Goal: Task Accomplishment & Management: Use online tool/utility

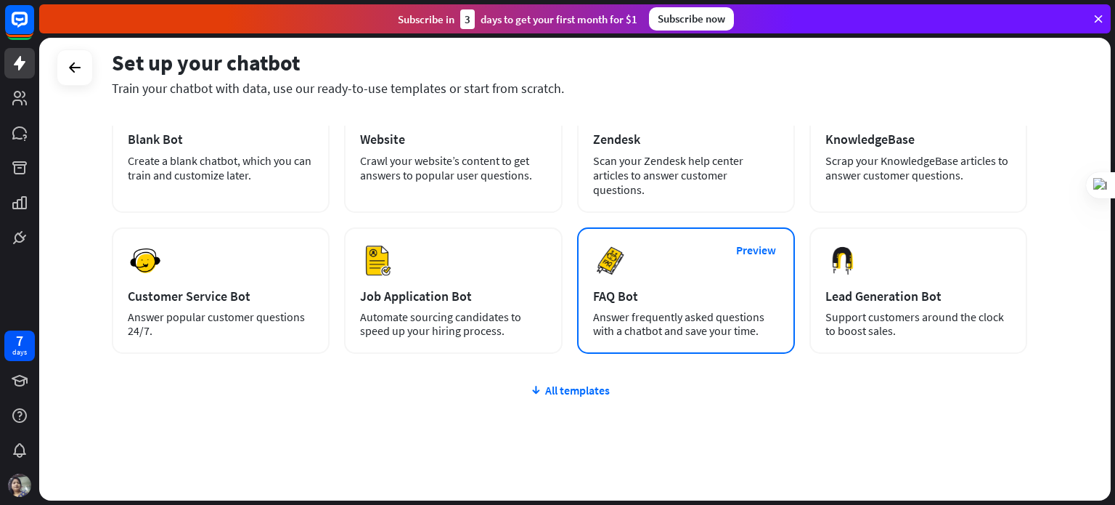
scroll to position [122, 0]
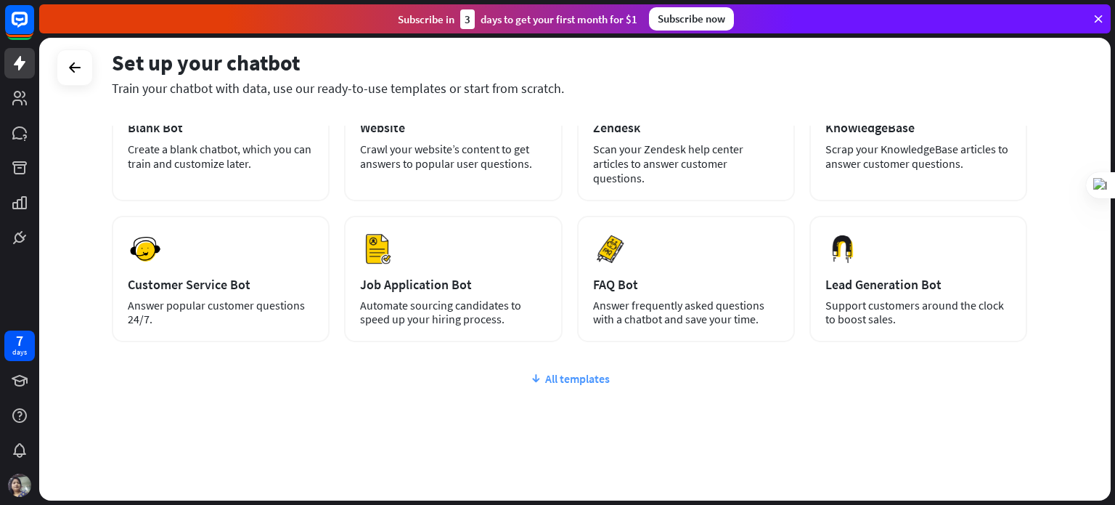
click at [586, 371] on div "All templates" at bounding box center [569, 378] width 915 height 15
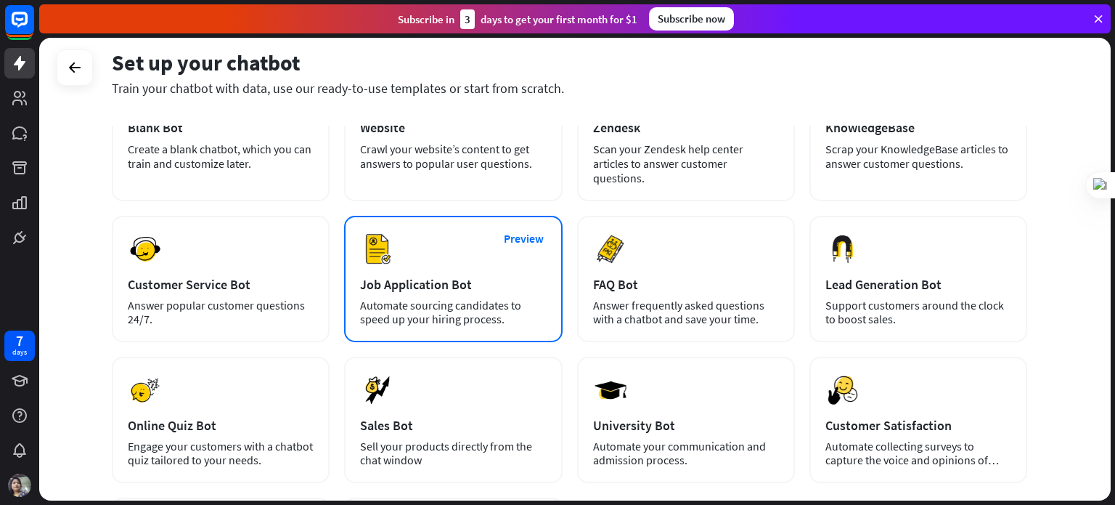
scroll to position [330, 0]
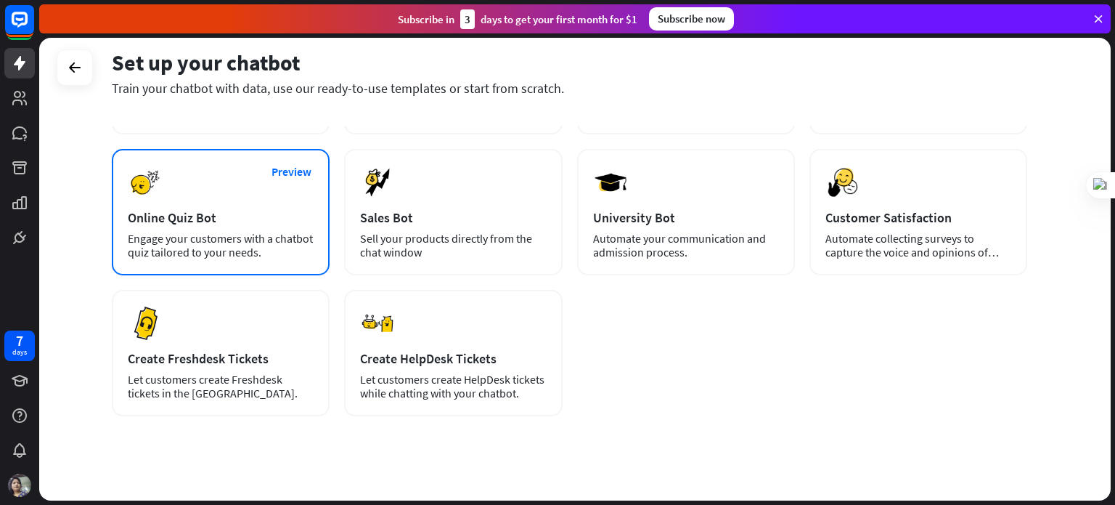
click at [280, 209] on div "Online Quiz Bot" at bounding box center [221, 217] width 186 height 17
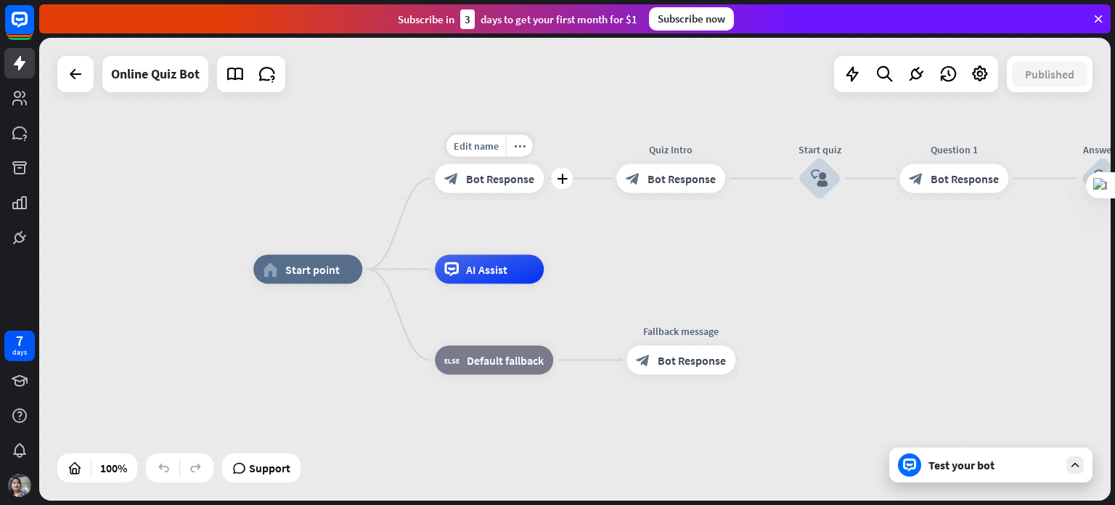
click at [490, 187] on div "block_bot_response Bot Response" at bounding box center [489, 178] width 109 height 29
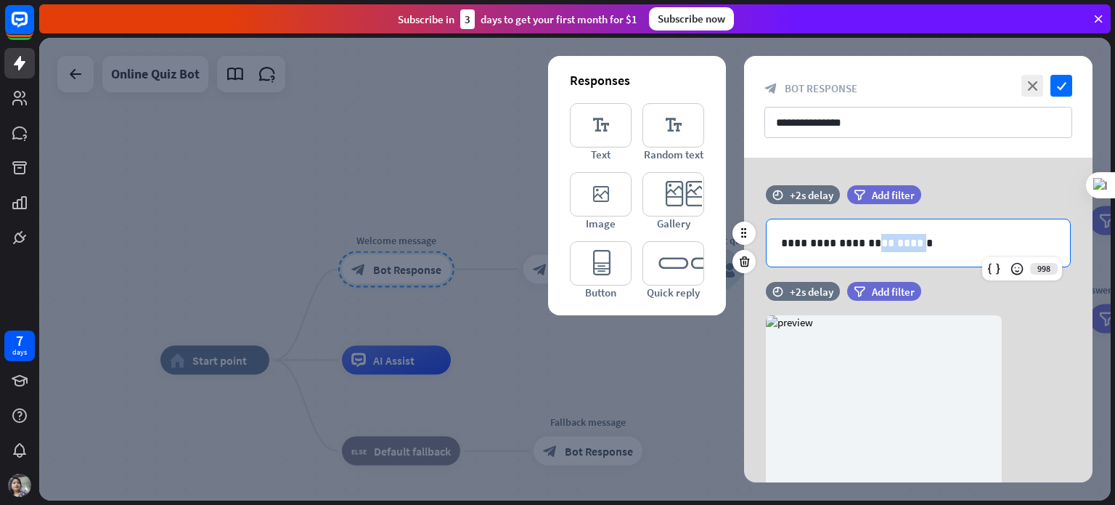
drag, startPoint x: 906, startPoint y: 240, endPoint x: 870, endPoint y: 231, distance: 36.8
click at [870, 231] on div "**********" at bounding box center [918, 242] width 303 height 47
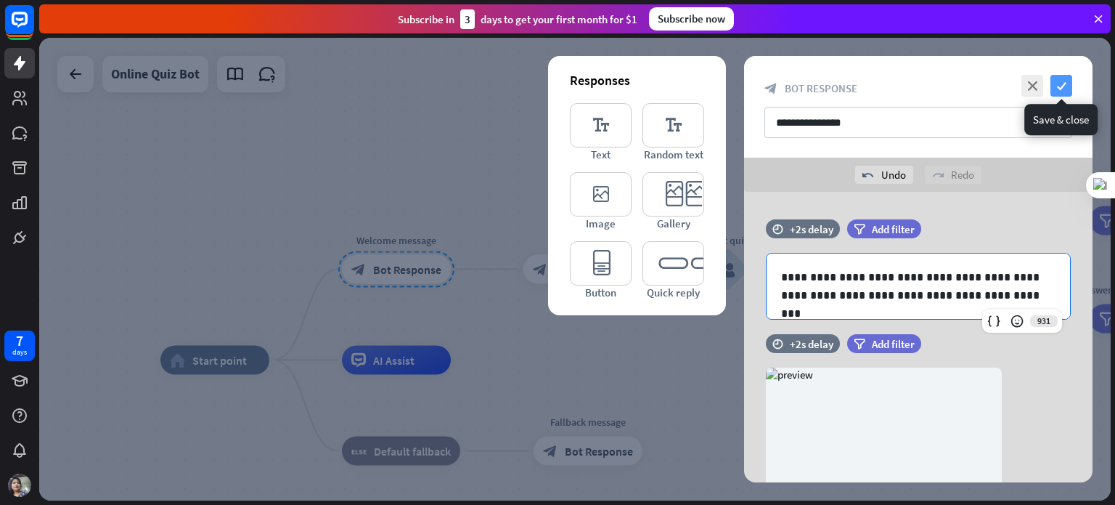
click at [1066, 82] on icon "check" at bounding box center [1061, 86] width 22 height 22
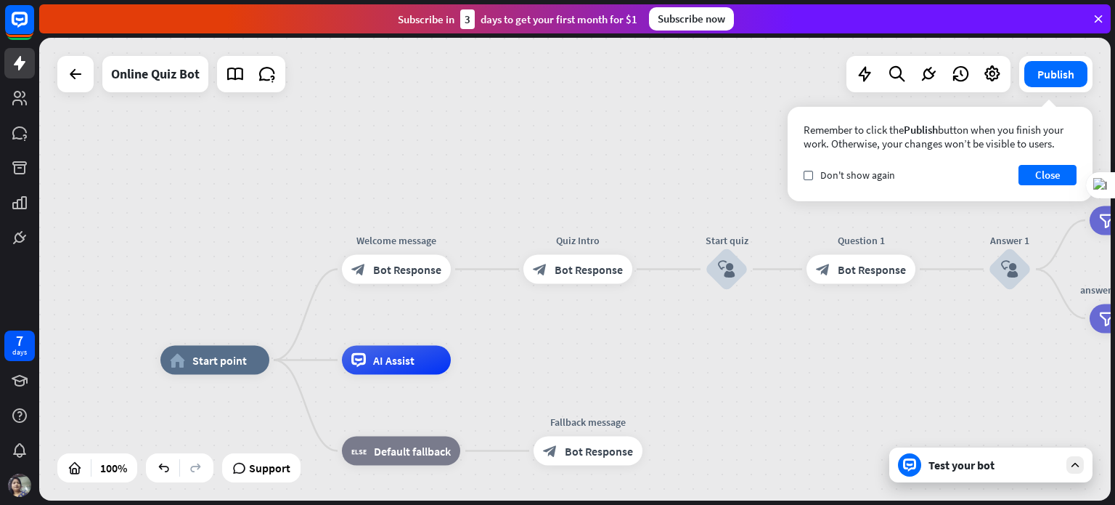
drag, startPoint x: 1062, startPoint y: 171, endPoint x: 1019, endPoint y: 165, distance: 44.0
click at [1059, 171] on button "Close" at bounding box center [1048, 175] width 58 height 20
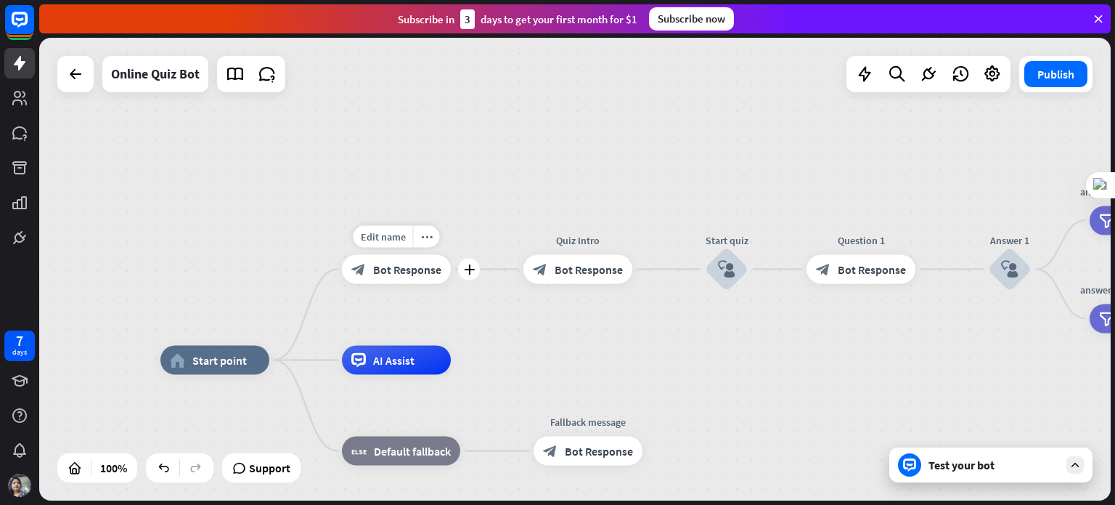
click at [376, 282] on div "block_bot_response Bot Response" at bounding box center [396, 269] width 109 height 29
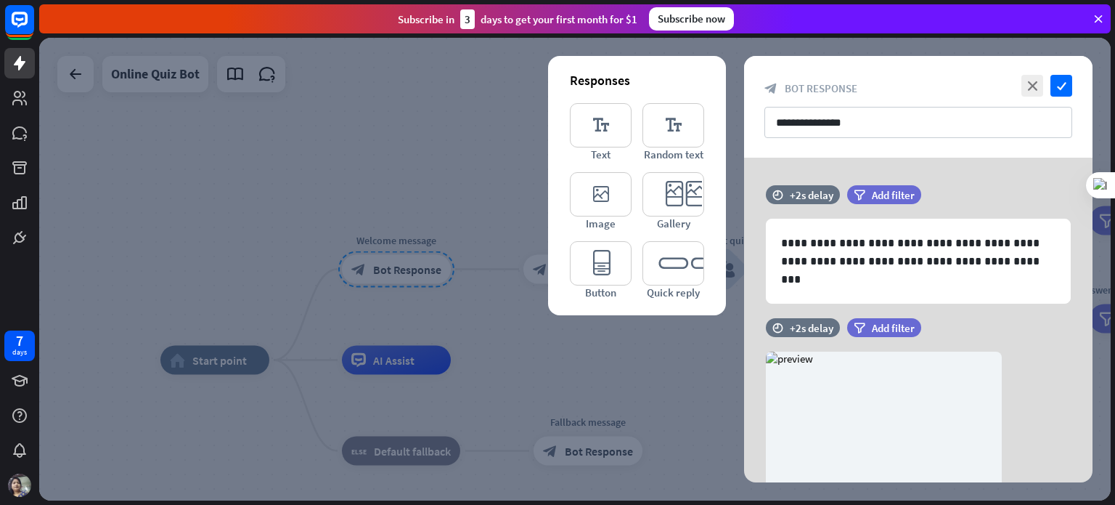
click at [376, 276] on div at bounding box center [575, 269] width 1072 height 462
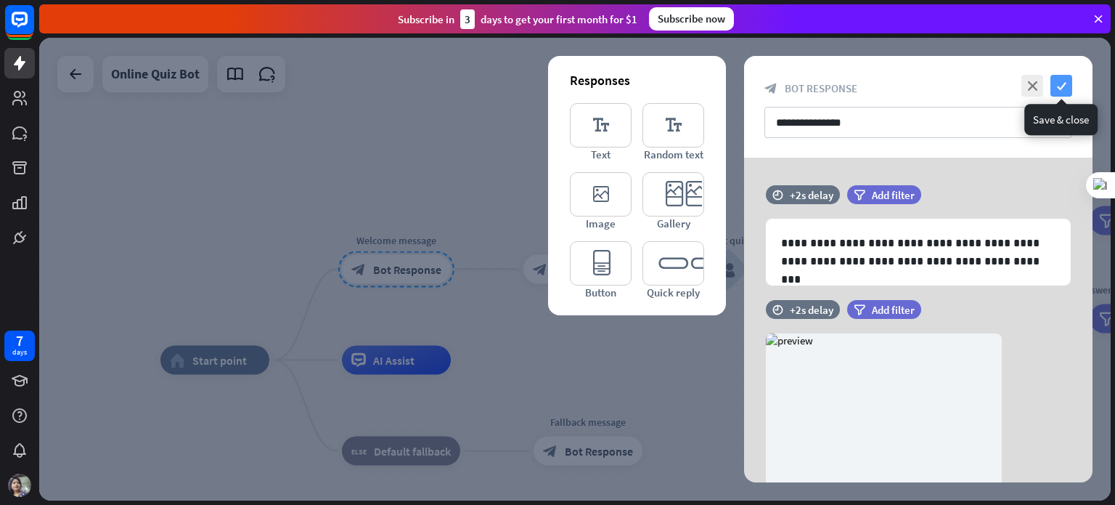
click at [1061, 81] on icon "check" at bounding box center [1061, 86] width 22 height 22
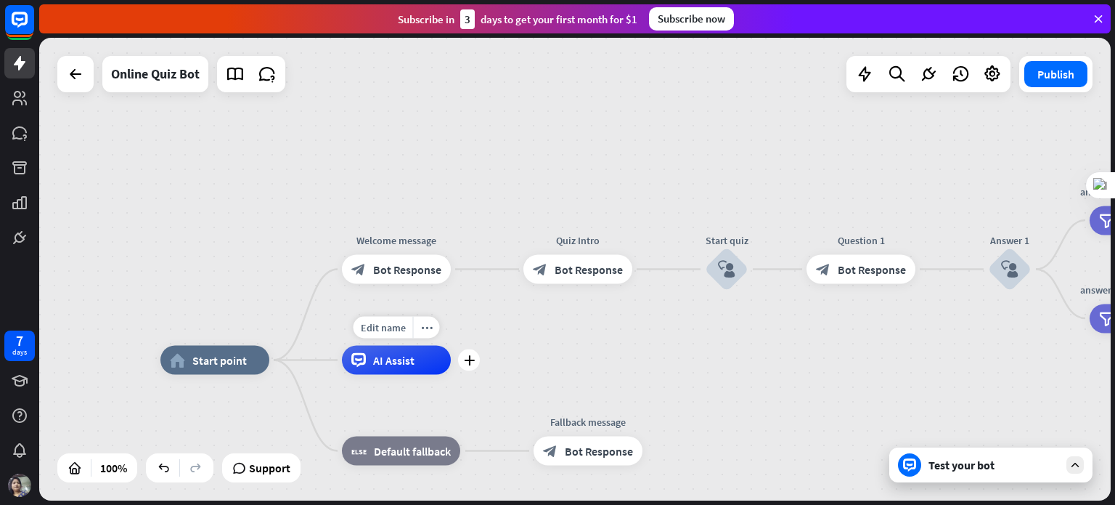
click at [375, 364] on span "AI Assist" at bounding box center [393, 360] width 41 height 15
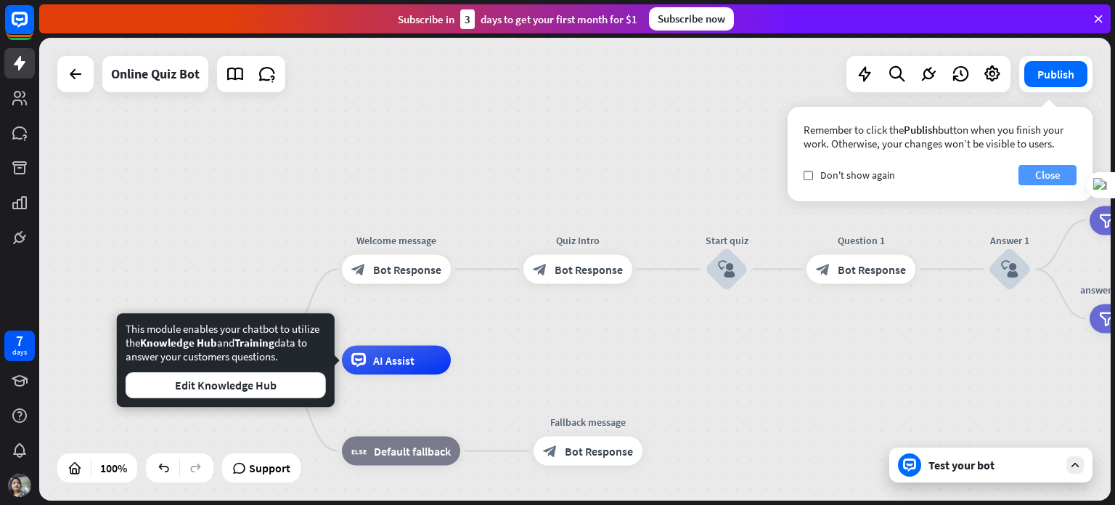
click at [1031, 174] on button "Close" at bounding box center [1048, 175] width 58 height 20
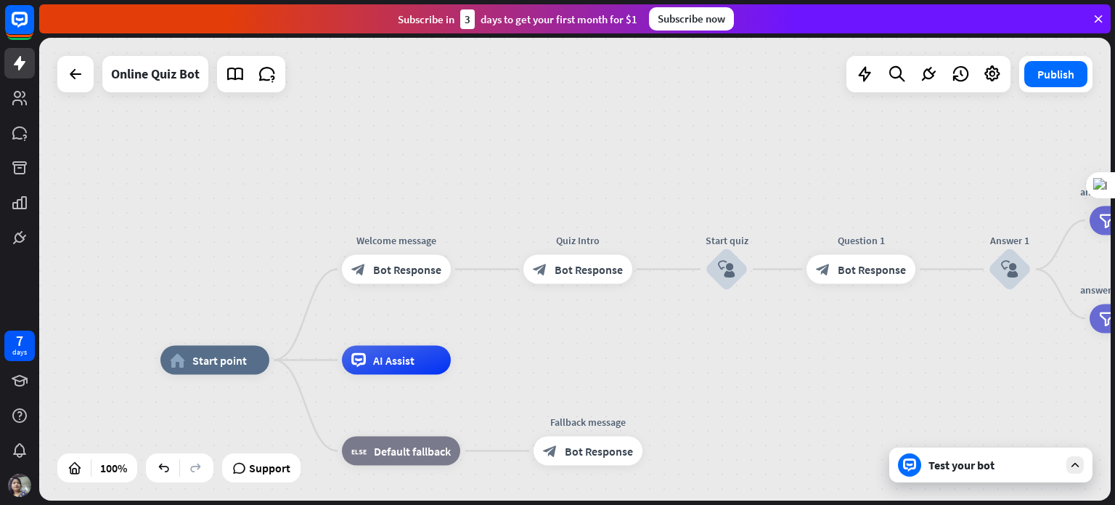
click at [636, 345] on div "home_2 Start point Welcome message block_bot_response Bot Response Quiz Intro b…" at bounding box center [575, 269] width 1072 height 462
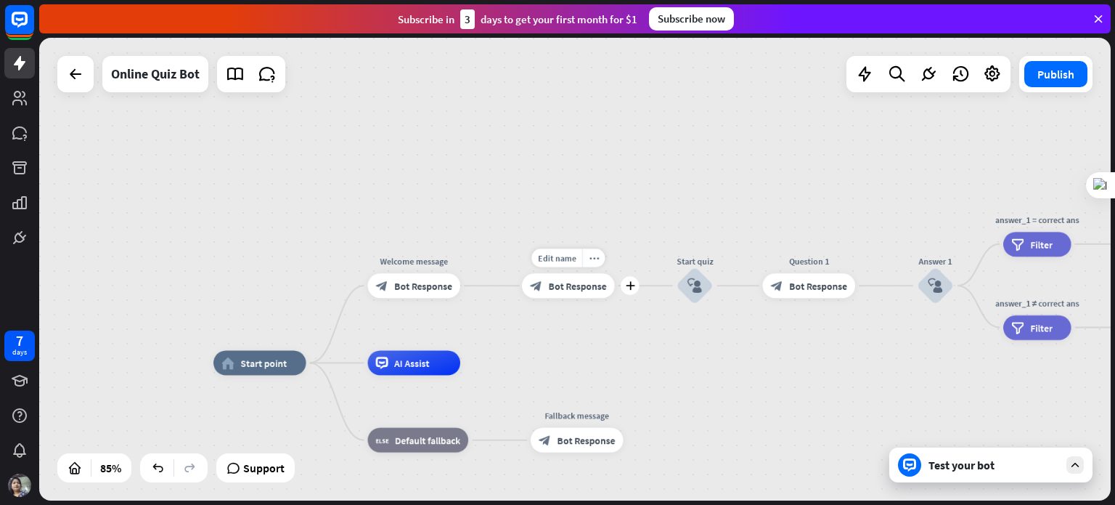
click at [563, 290] on span "Bot Response" at bounding box center [578, 286] width 58 height 12
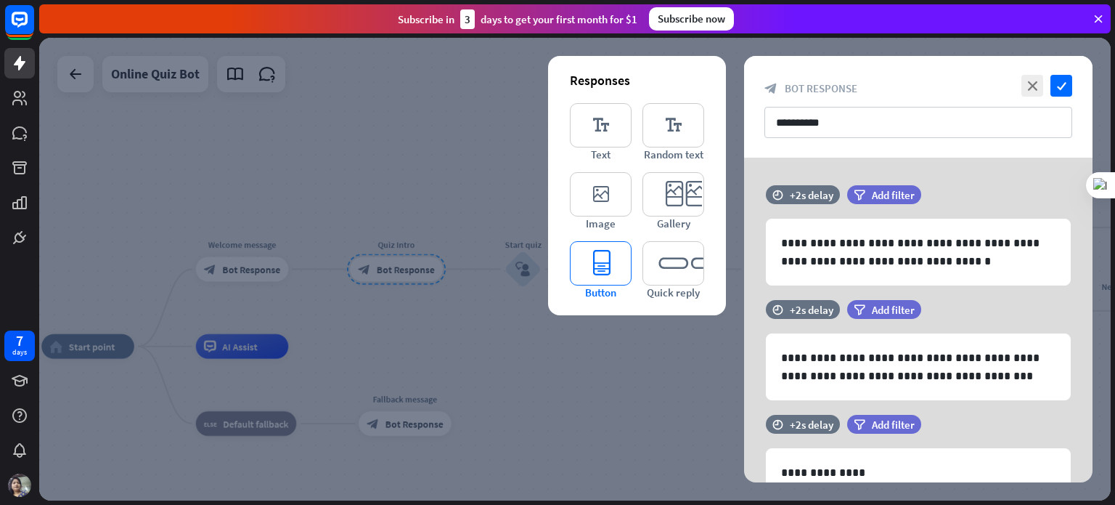
click at [595, 256] on icon "editor_button" at bounding box center [601, 263] width 62 height 44
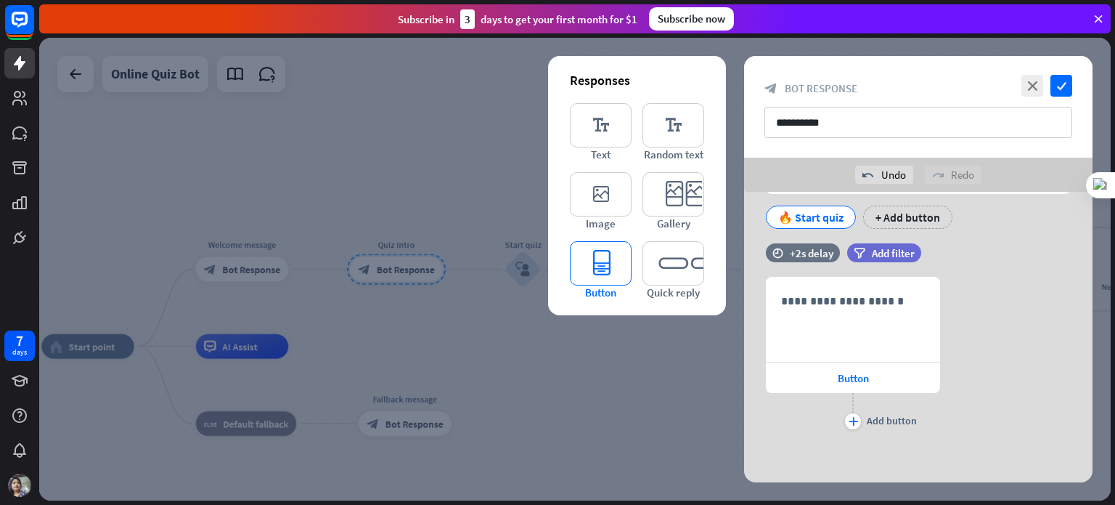
scroll to position [337, 0]
click at [598, 195] on icon "editor_image" at bounding box center [601, 194] width 62 height 44
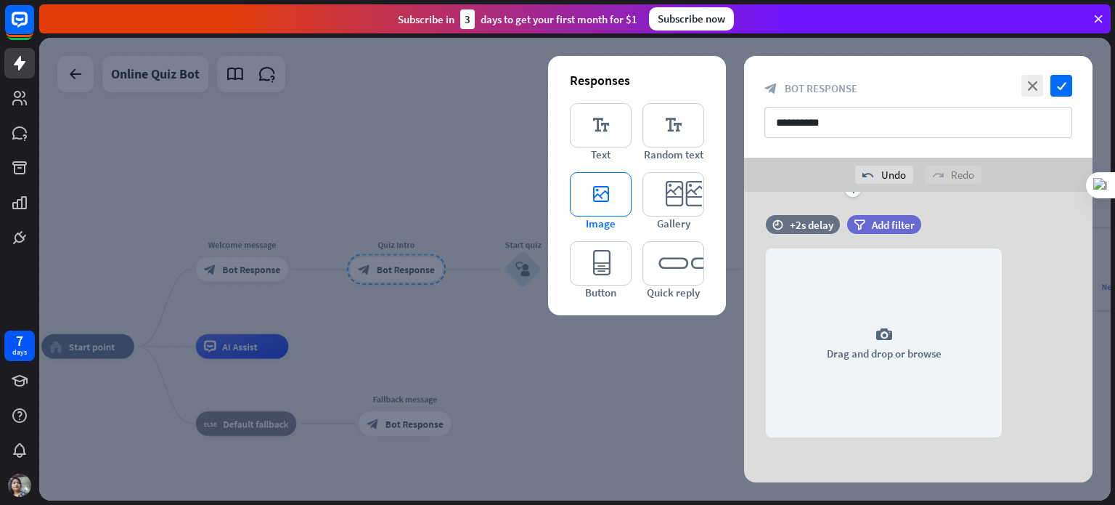
scroll to position [574, 0]
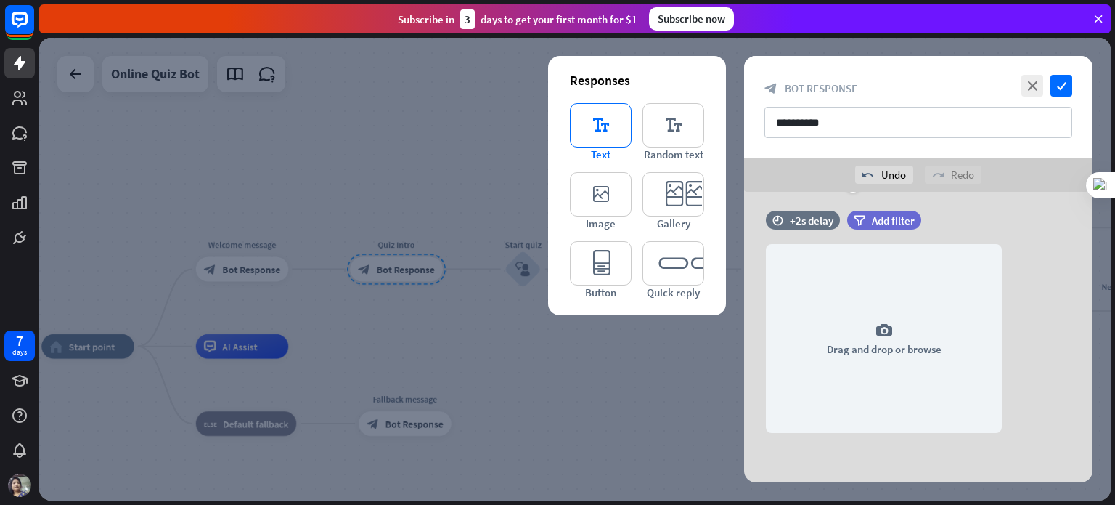
click at [595, 134] on icon "editor_text" at bounding box center [601, 125] width 62 height 44
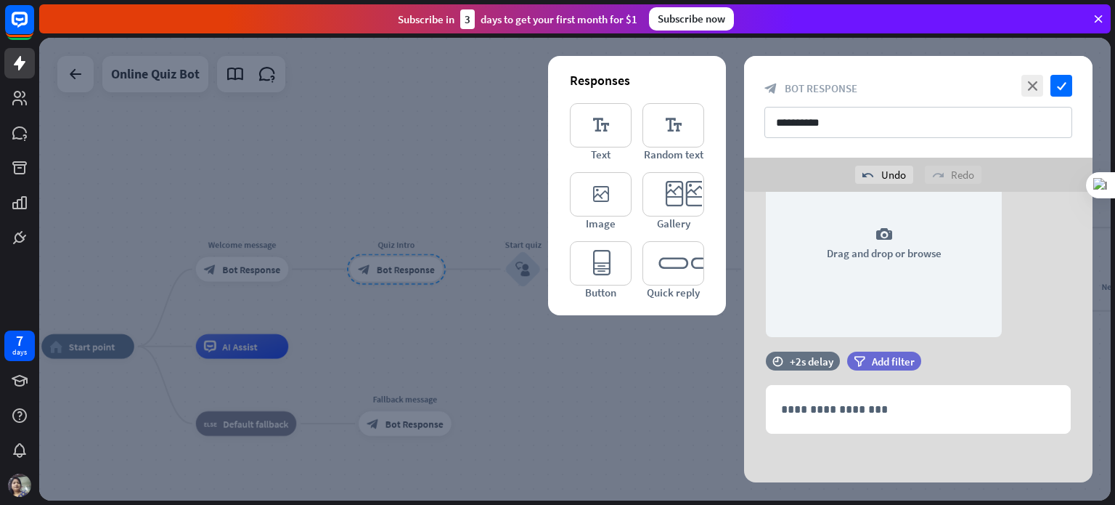
scroll to position [670, 0]
click at [674, 133] on icon "editor_text" at bounding box center [673, 125] width 62 height 44
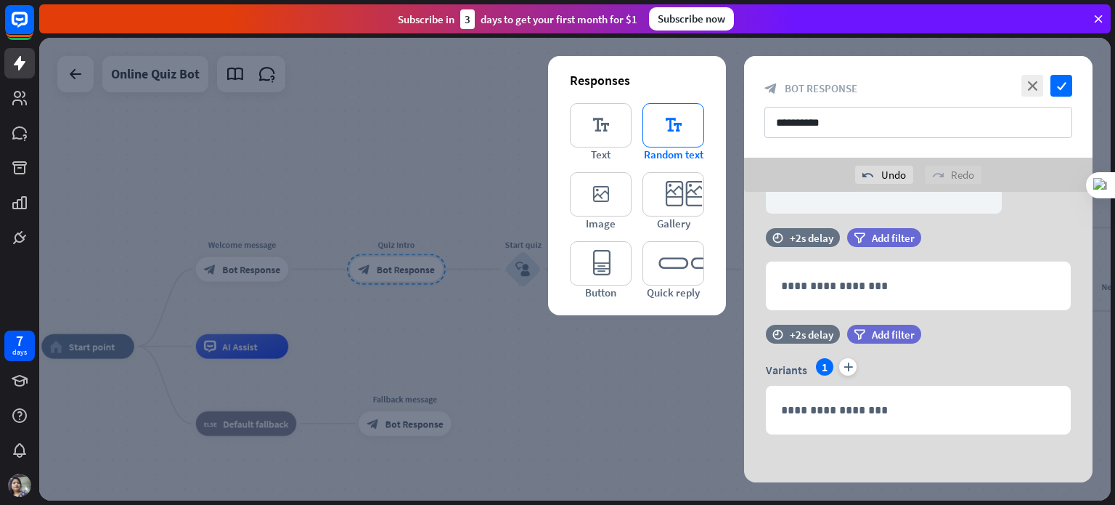
scroll to position [793, 0]
click at [600, 183] on icon "editor_image" at bounding box center [601, 194] width 62 height 44
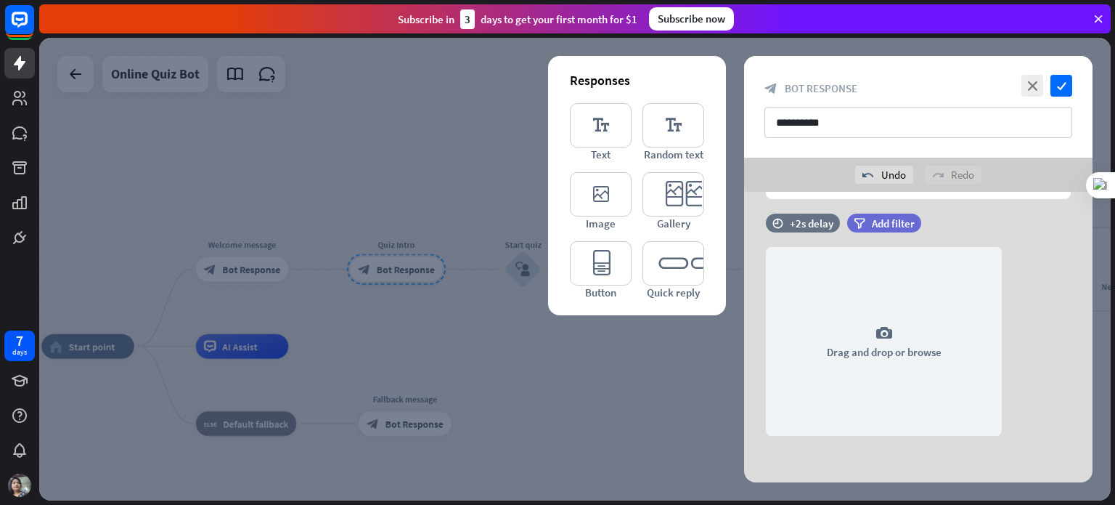
scroll to position [1030, 0]
click at [626, 238] on div "editor_text Text editor_text Random text editor_image Image editor_card Gallery…" at bounding box center [637, 201] width 134 height 196
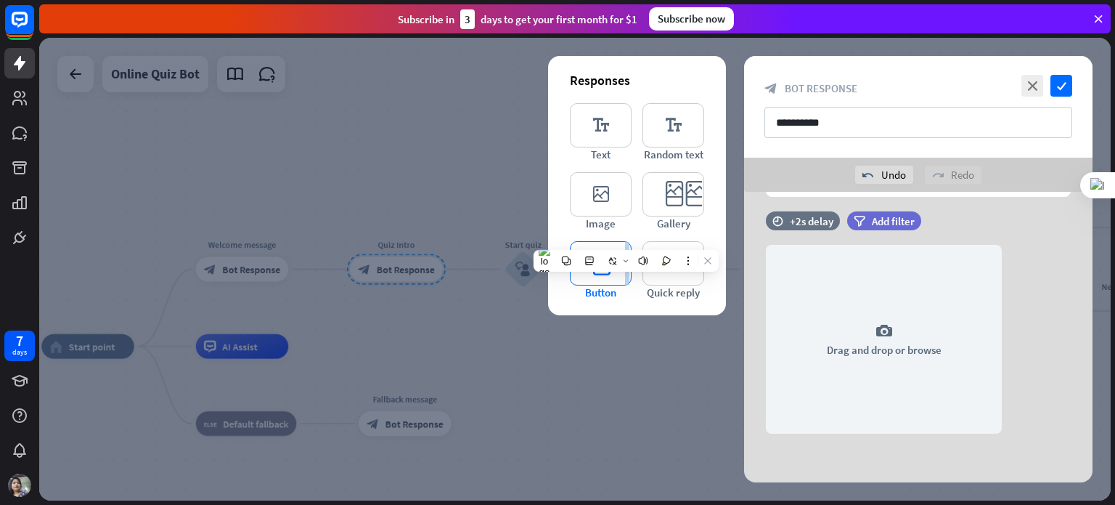
click at [602, 261] on div at bounding box center [616, 260] width 119 height 19
click at [608, 287] on span "Button" at bounding box center [600, 292] width 31 height 14
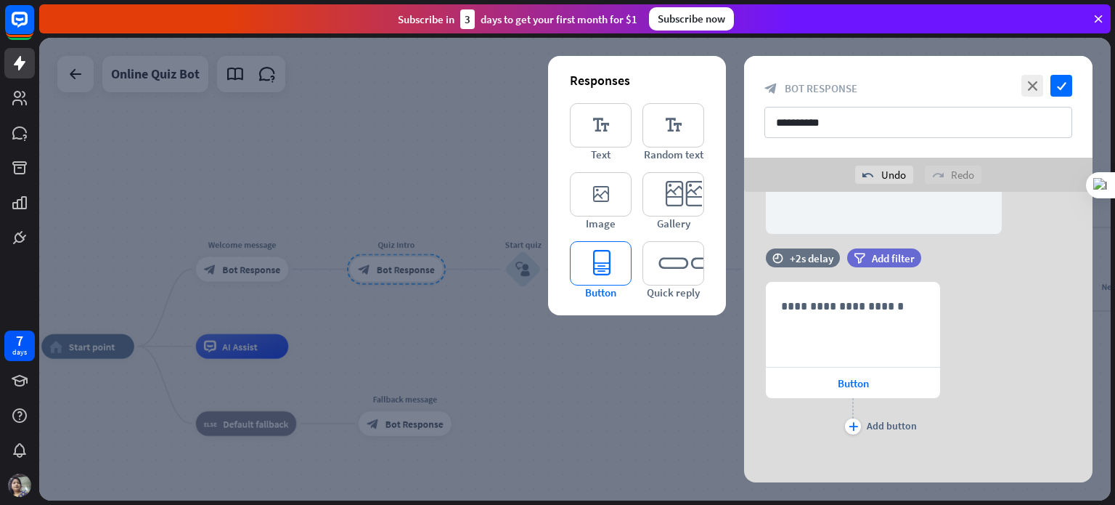
scroll to position [1234, 0]
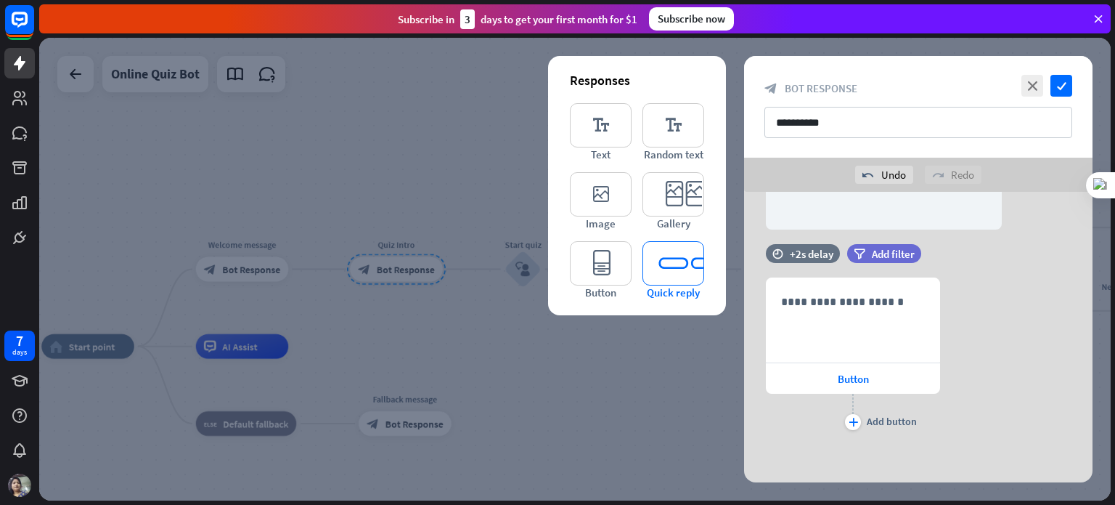
click at [650, 258] on icon "editor_quick_replies" at bounding box center [673, 263] width 62 height 44
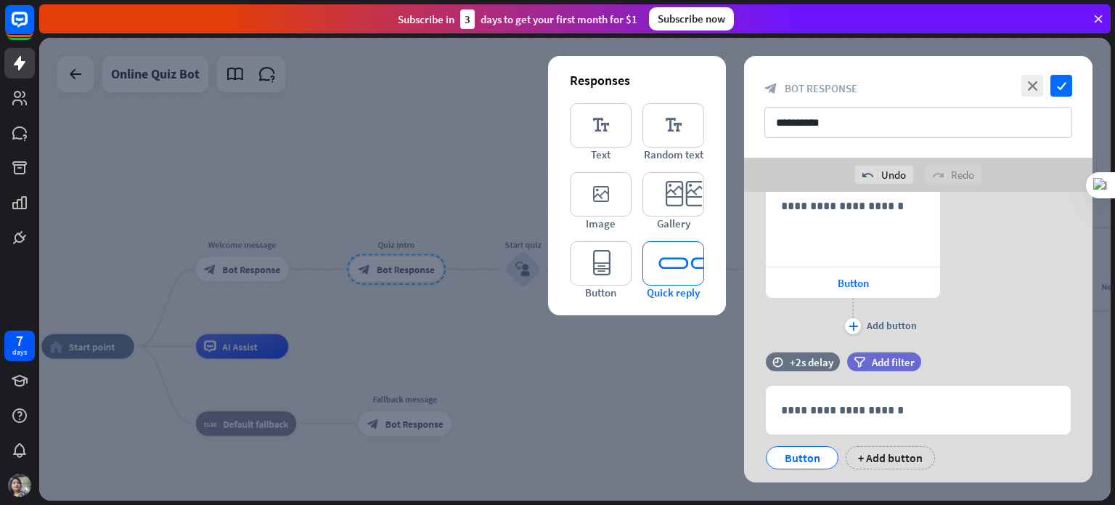
scroll to position [1365, 0]
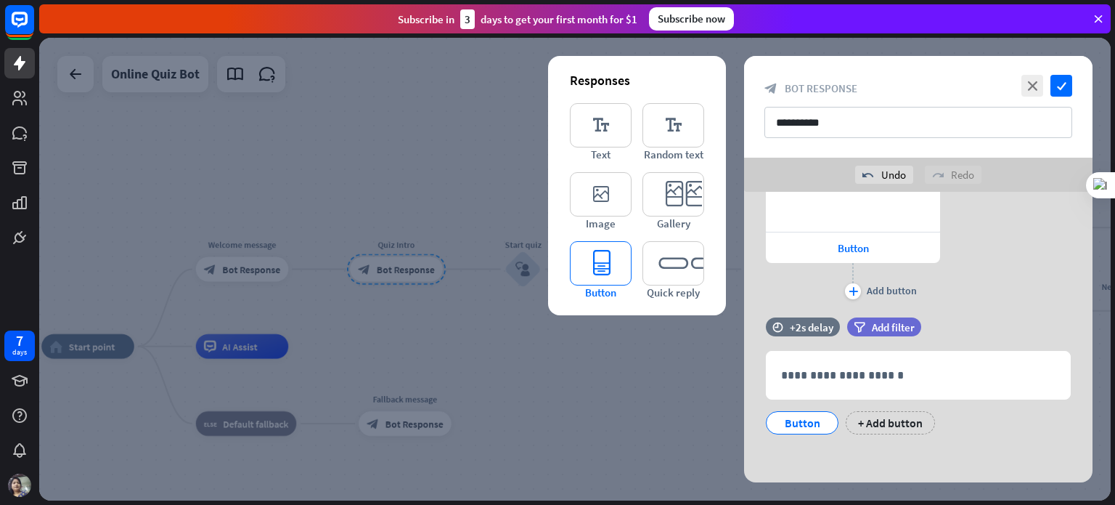
click at [619, 261] on icon "editor_button" at bounding box center [601, 263] width 62 height 44
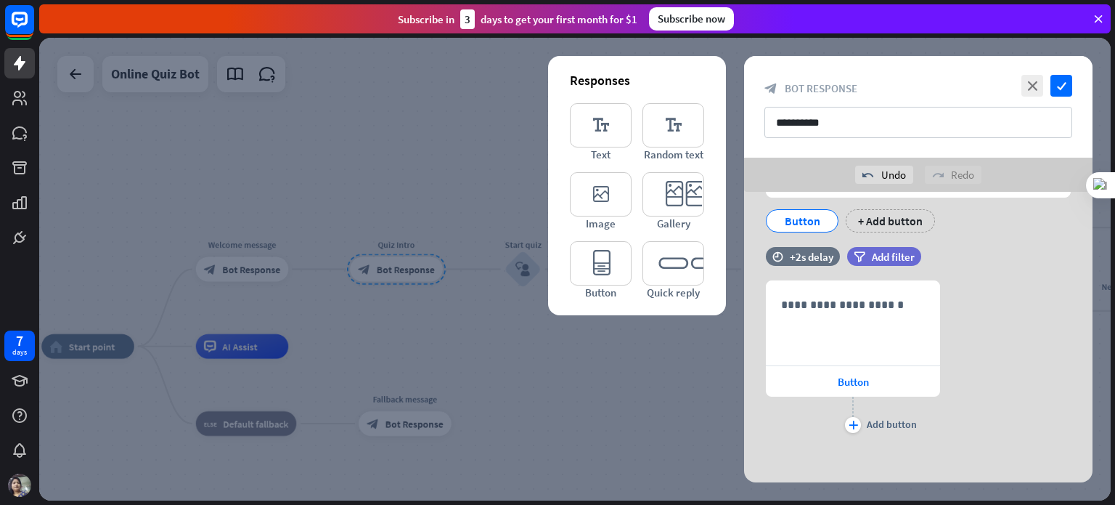
scroll to position [1568, 0]
drag, startPoint x: 852, startPoint y: 117, endPoint x: 706, endPoint y: 113, distance: 146.7
click at [744, 113] on div "**********" at bounding box center [918, 269] width 348 height 426
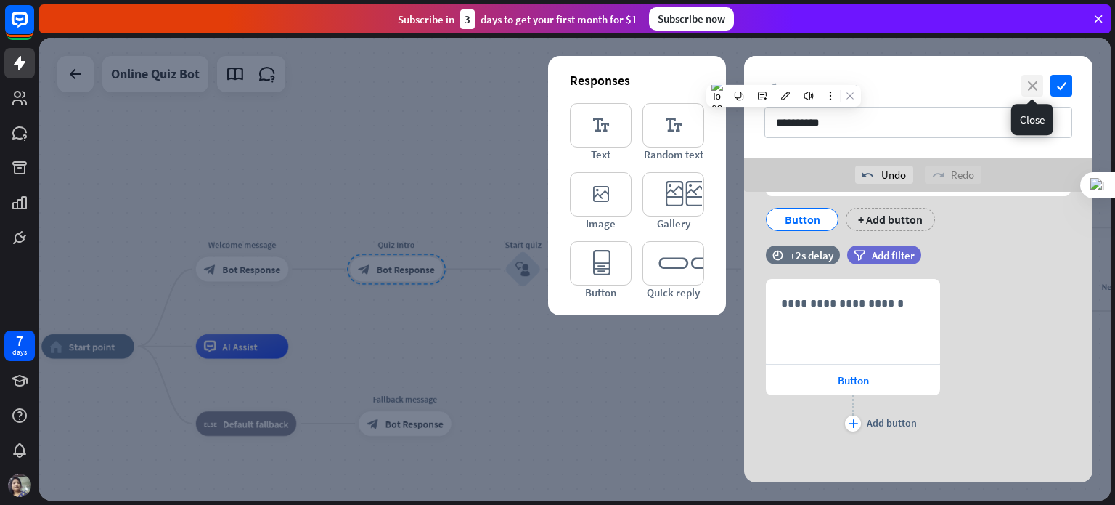
click at [1024, 84] on icon "close" at bounding box center [1032, 86] width 22 height 22
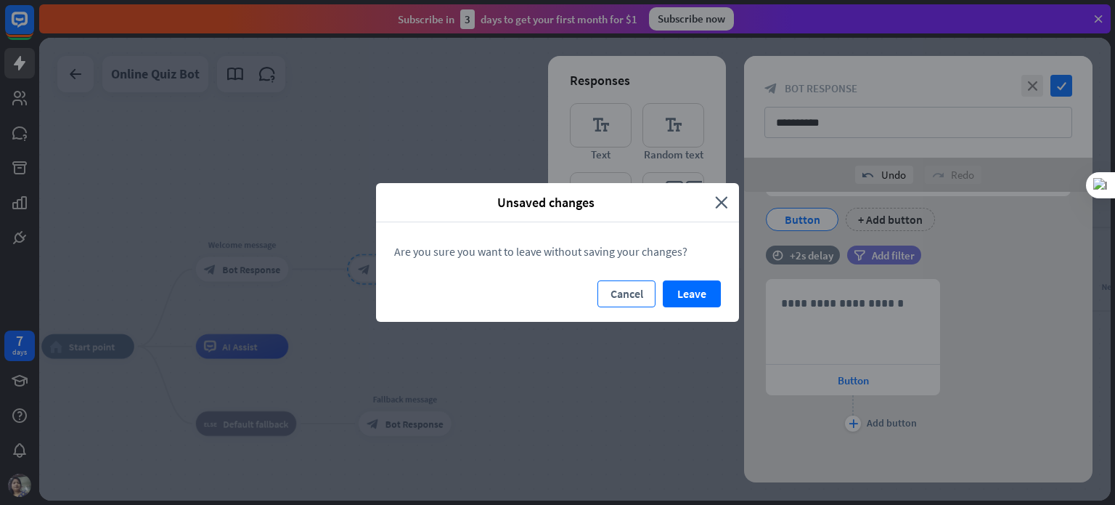
click at [627, 291] on button "Cancel" at bounding box center [626, 293] width 58 height 27
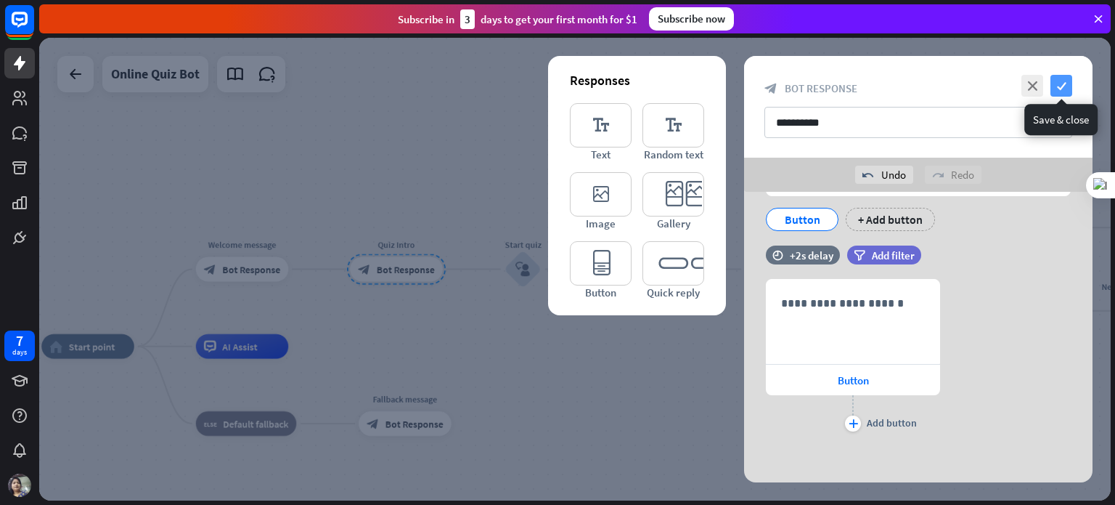
click at [1062, 79] on icon "check" at bounding box center [1061, 86] width 22 height 22
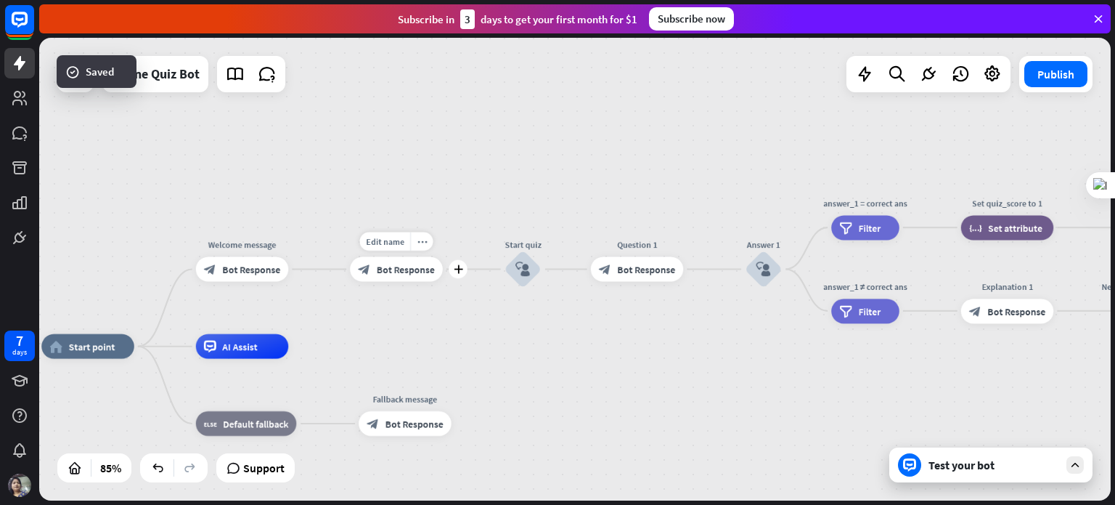
click at [401, 282] on div "Edit name more_horiz plus block_bot_response Bot Response" at bounding box center [396, 269] width 93 height 25
click at [400, 275] on div "block_bot_response Bot Response" at bounding box center [396, 269] width 93 height 25
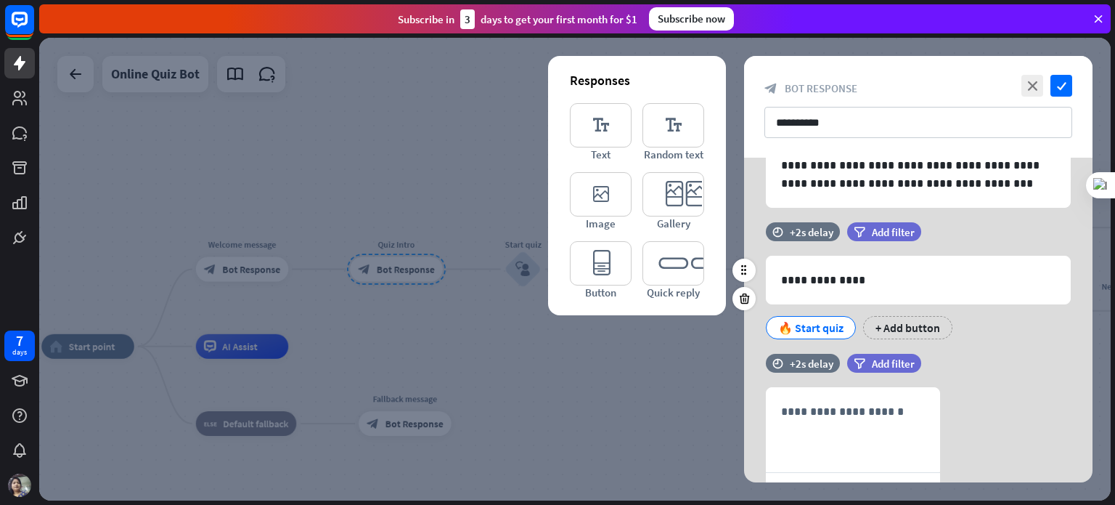
scroll to position [290, 0]
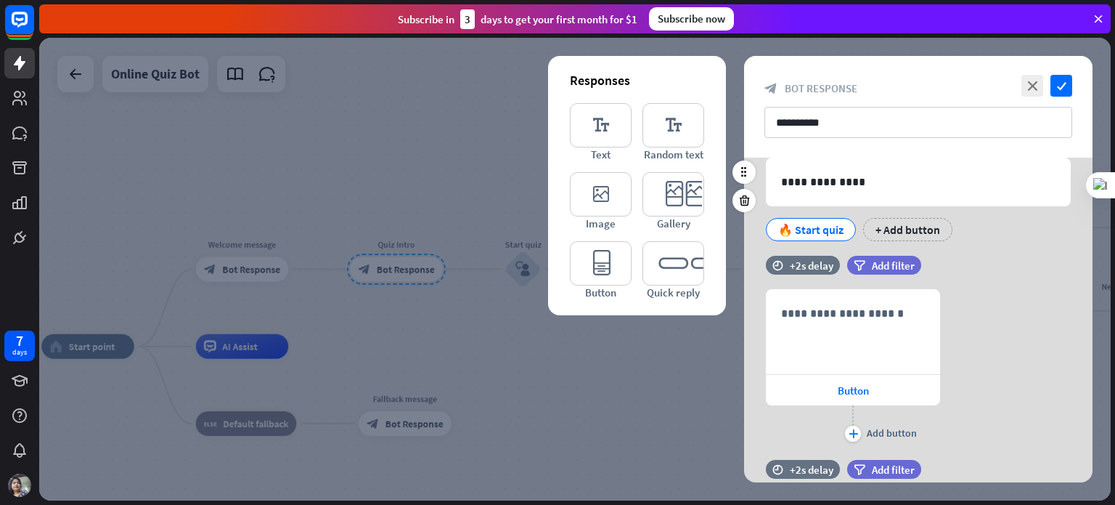
click at [822, 226] on div "🔥 Start quiz" at bounding box center [810, 230] width 65 height 22
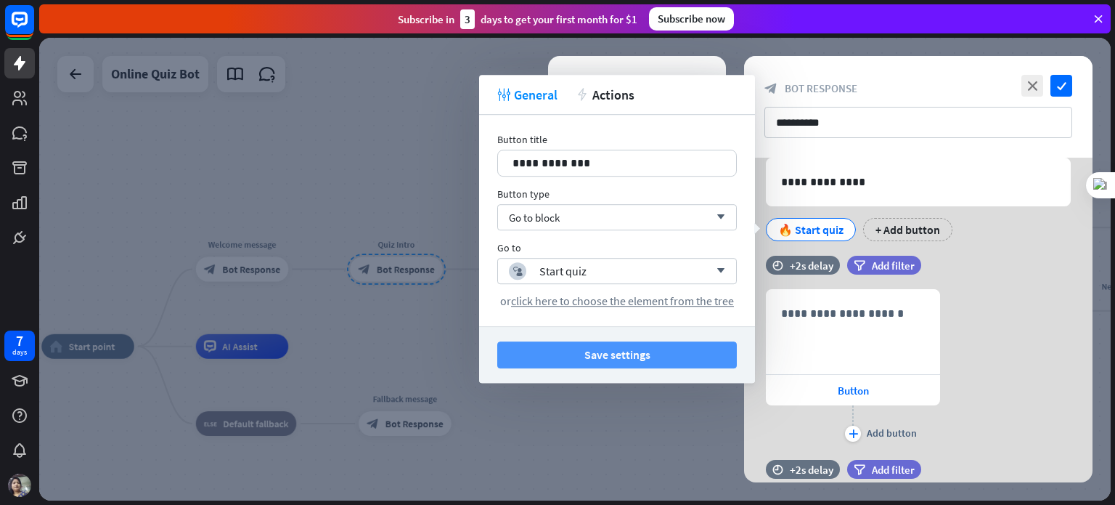
click at [665, 353] on button "Save settings" at bounding box center [617, 354] width 240 height 27
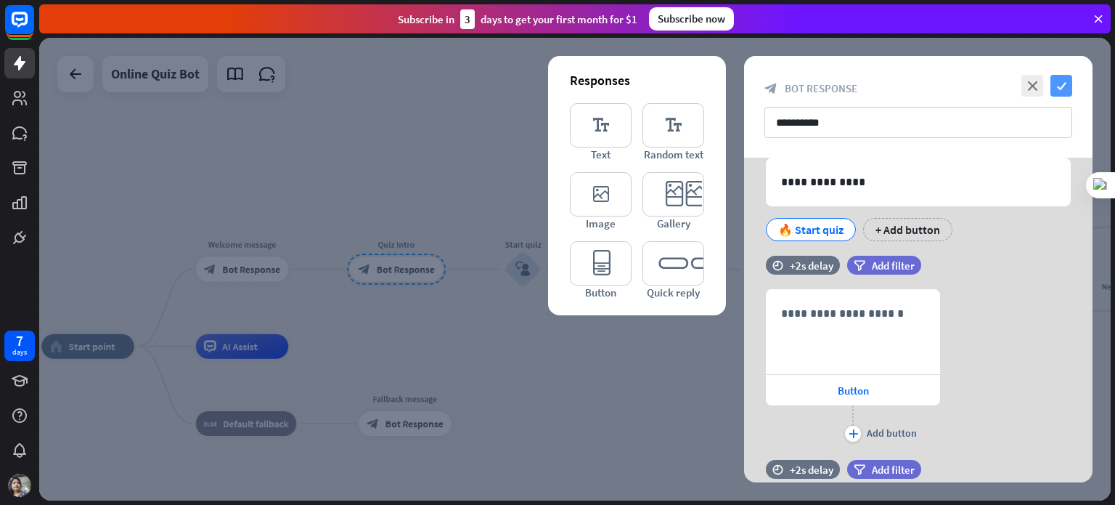
click at [1069, 86] on icon "check" at bounding box center [1061, 86] width 22 height 22
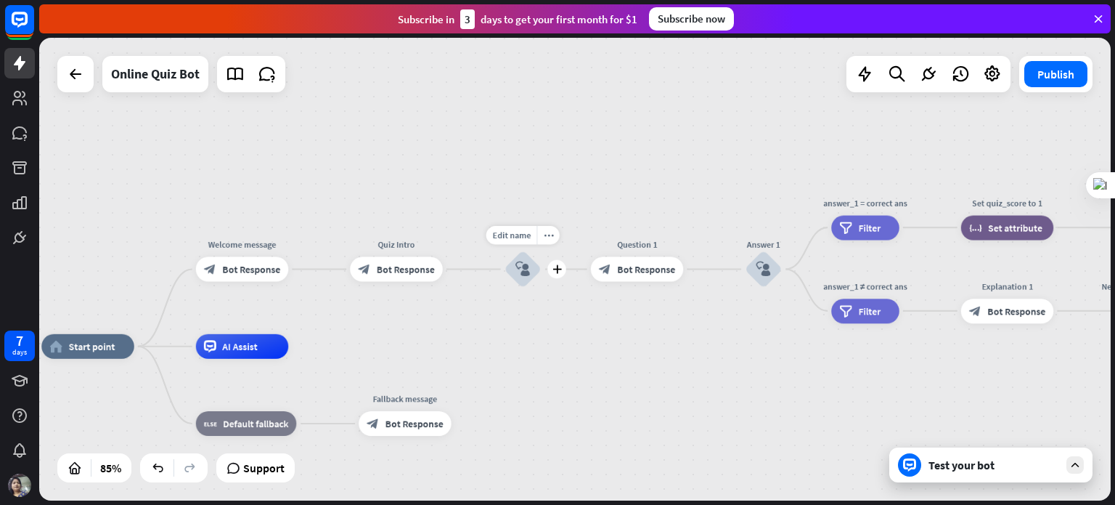
click at [530, 270] on icon "block_user_input" at bounding box center [522, 268] width 15 height 15
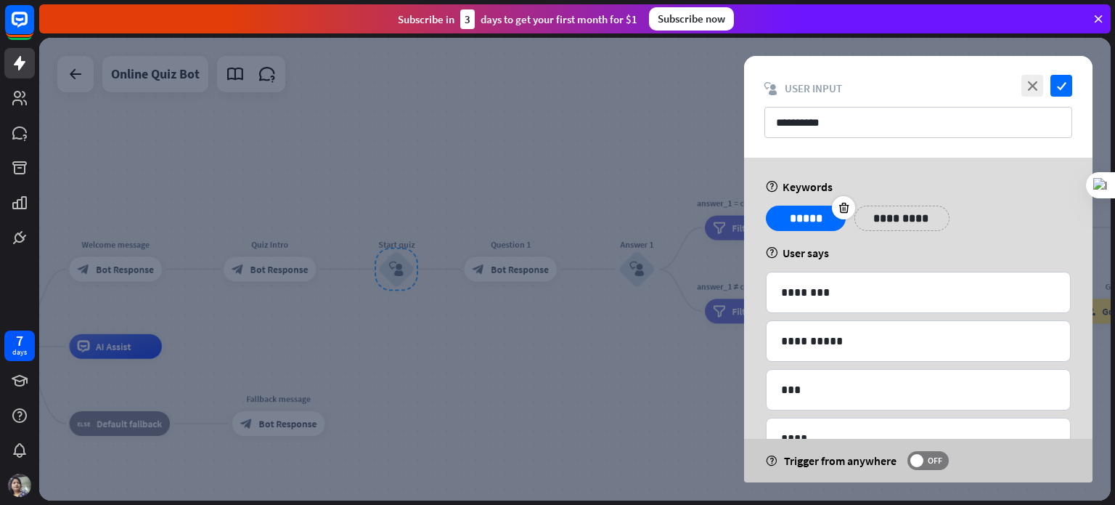
click at [820, 224] on p "*****" at bounding box center [806, 218] width 58 height 18
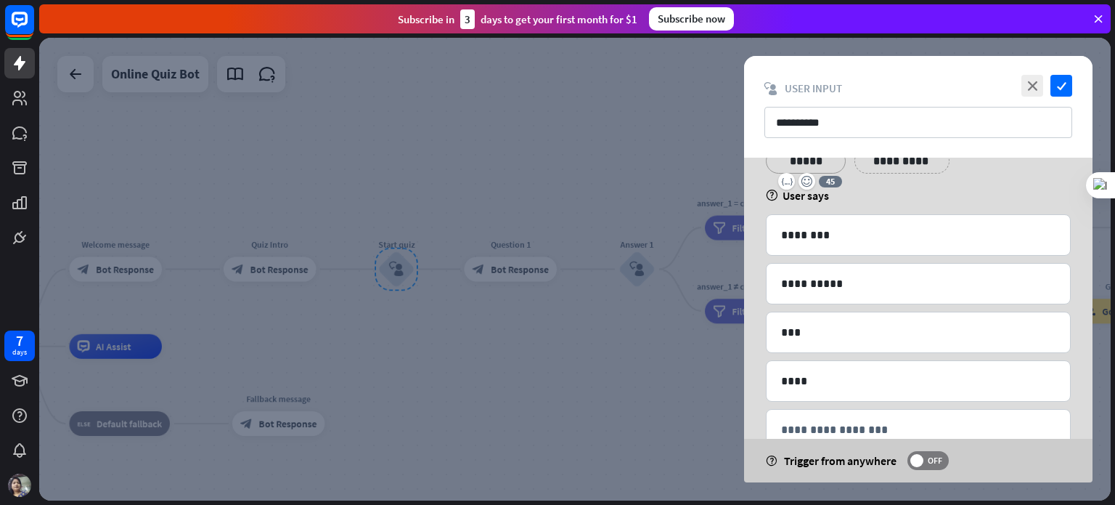
scroll to position [96, 0]
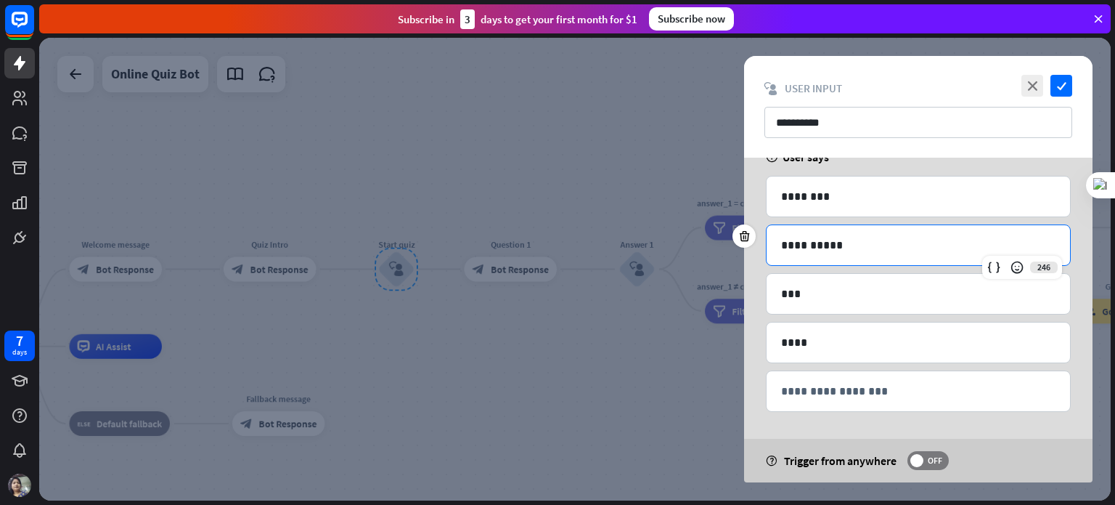
click at [850, 242] on p "**********" at bounding box center [918, 245] width 274 height 18
click at [861, 242] on p "**********" at bounding box center [918, 245] width 274 height 18
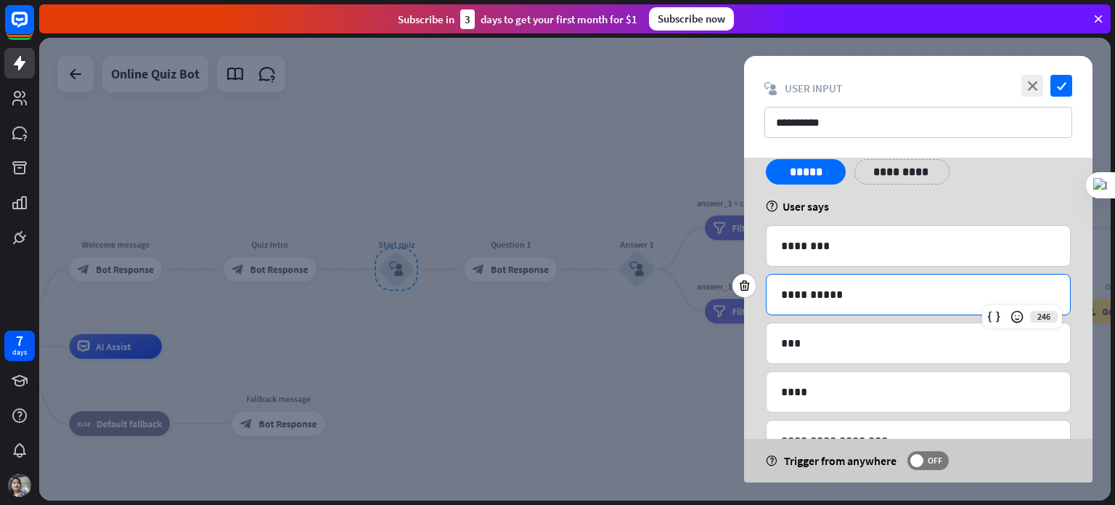
scroll to position [23, 0]
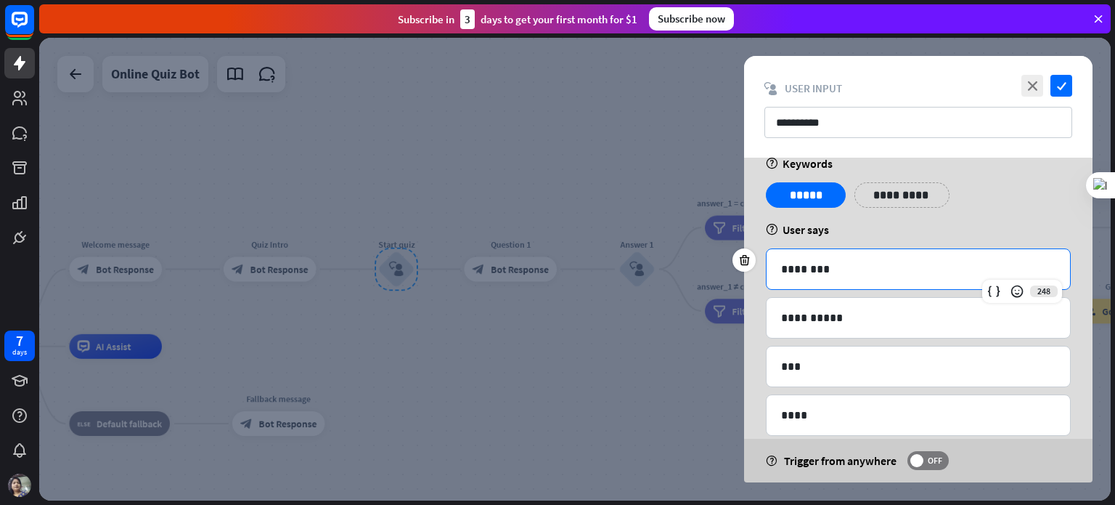
click at [841, 269] on p "********" at bounding box center [918, 269] width 274 height 18
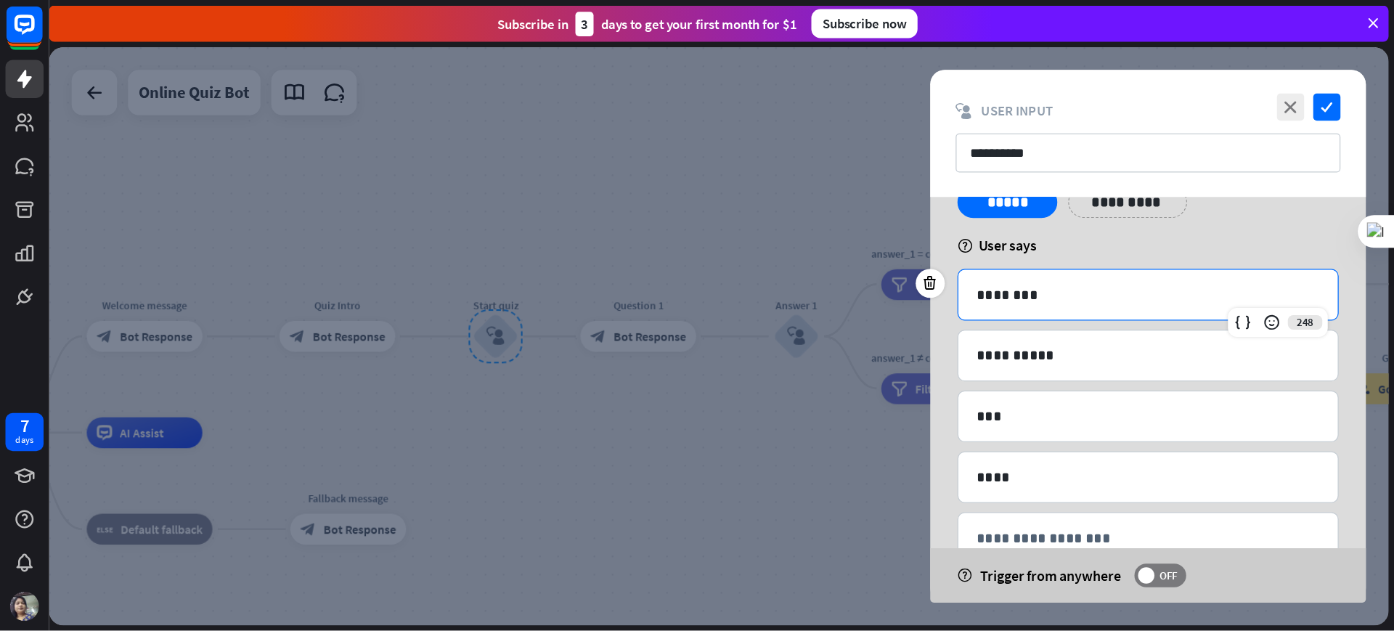
scroll to position [96, 0]
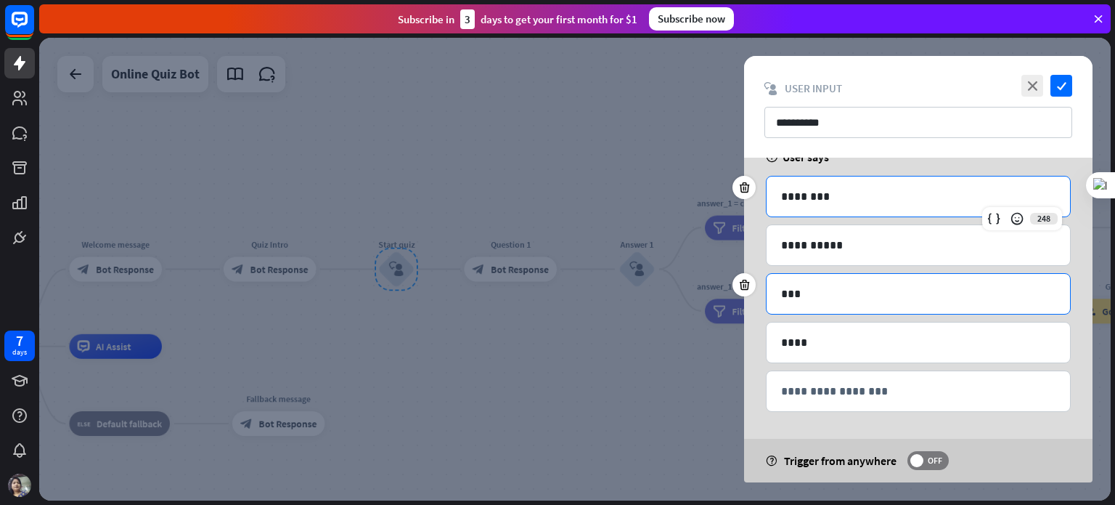
click at [831, 294] on p "***" at bounding box center [918, 294] width 274 height 18
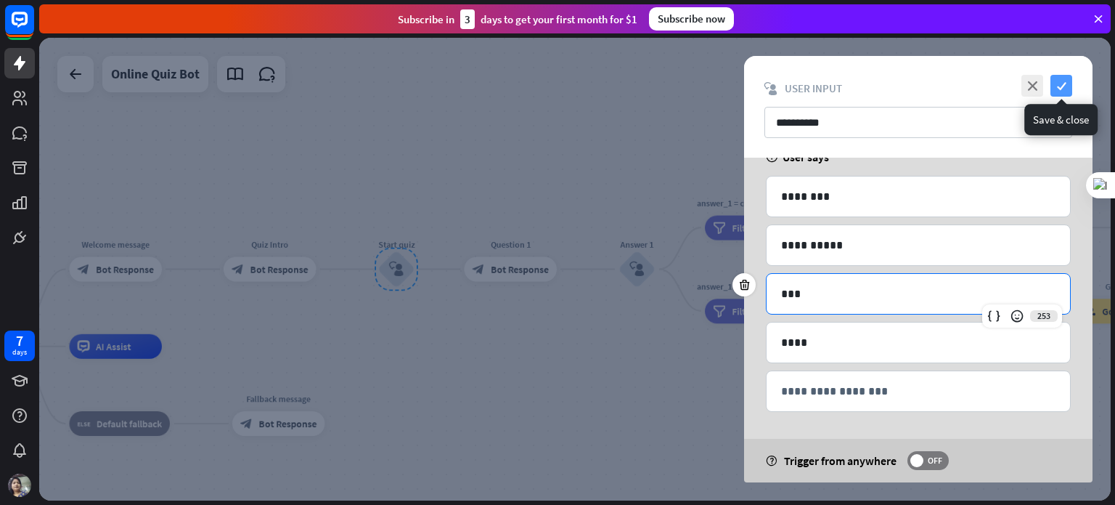
click at [1056, 87] on icon "check" at bounding box center [1061, 86] width 22 height 22
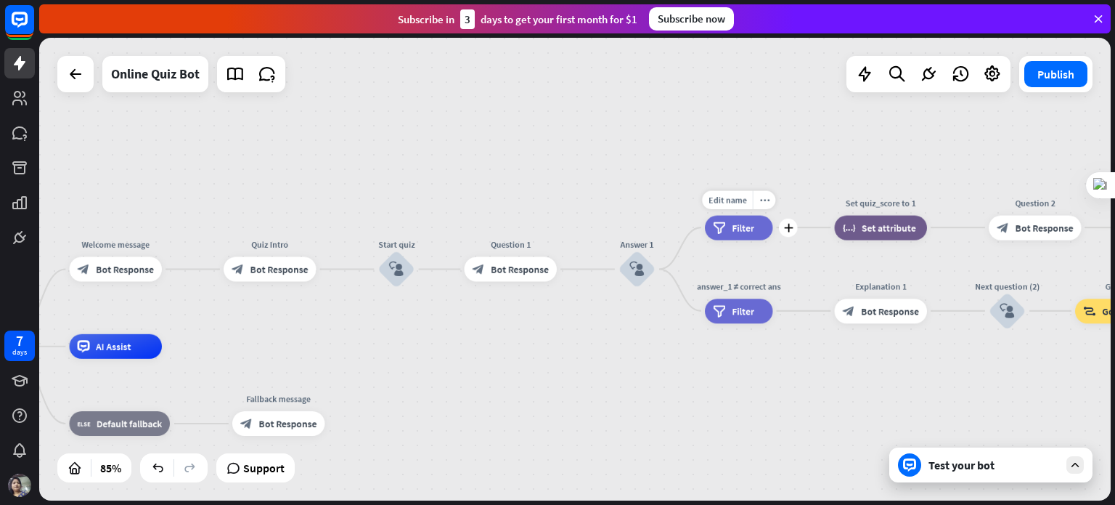
click at [742, 222] on span "Filter" at bounding box center [743, 227] width 23 height 12
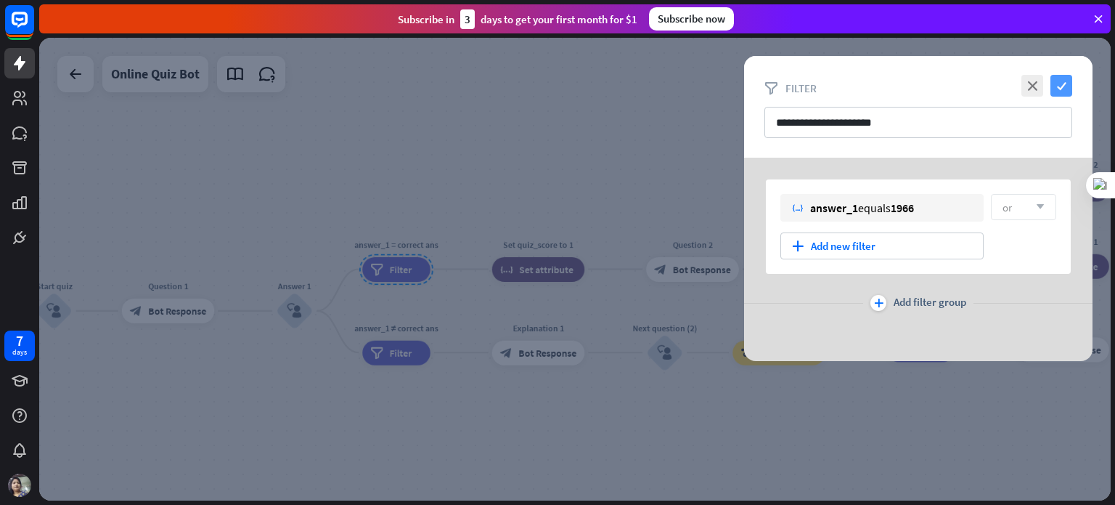
click at [1059, 78] on icon "check" at bounding box center [1061, 86] width 22 height 22
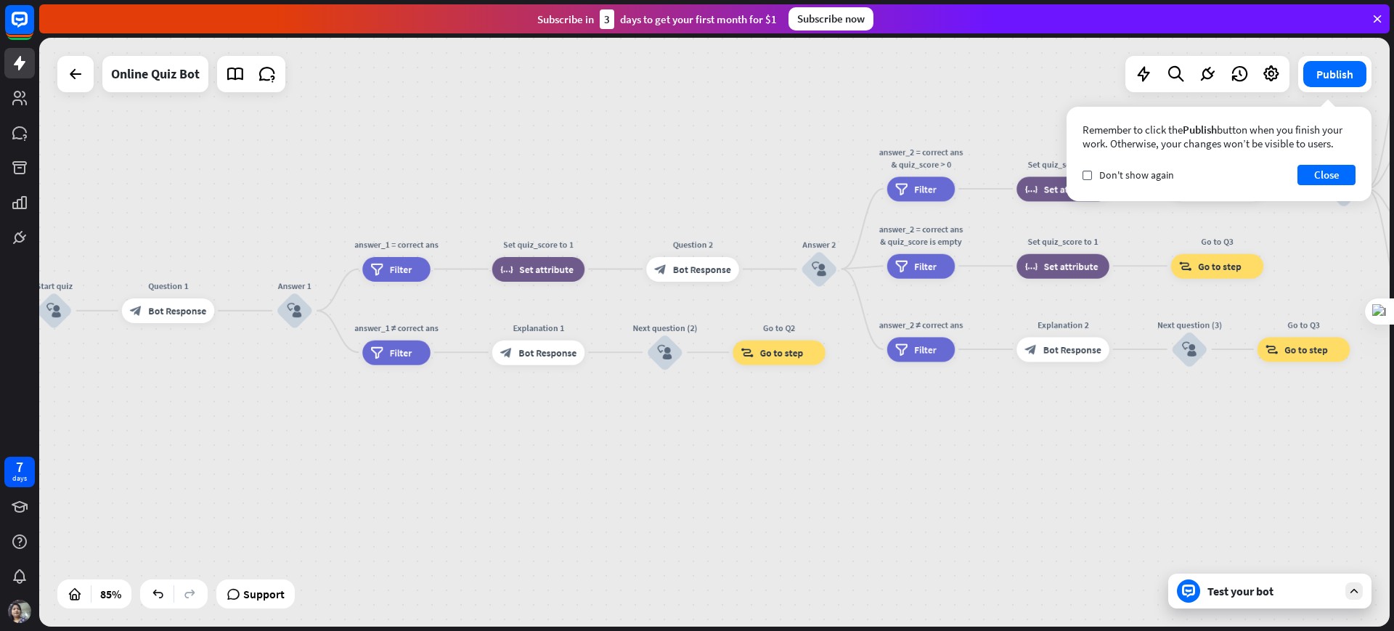
click at [606, 496] on div "home_2 Start point Welcome message block_bot_response Bot Response Quiz Intro b…" at bounding box center [146, 638] width 1148 height 500
click at [540, 344] on div "block_bot_response Bot Response" at bounding box center [538, 352] width 93 height 25
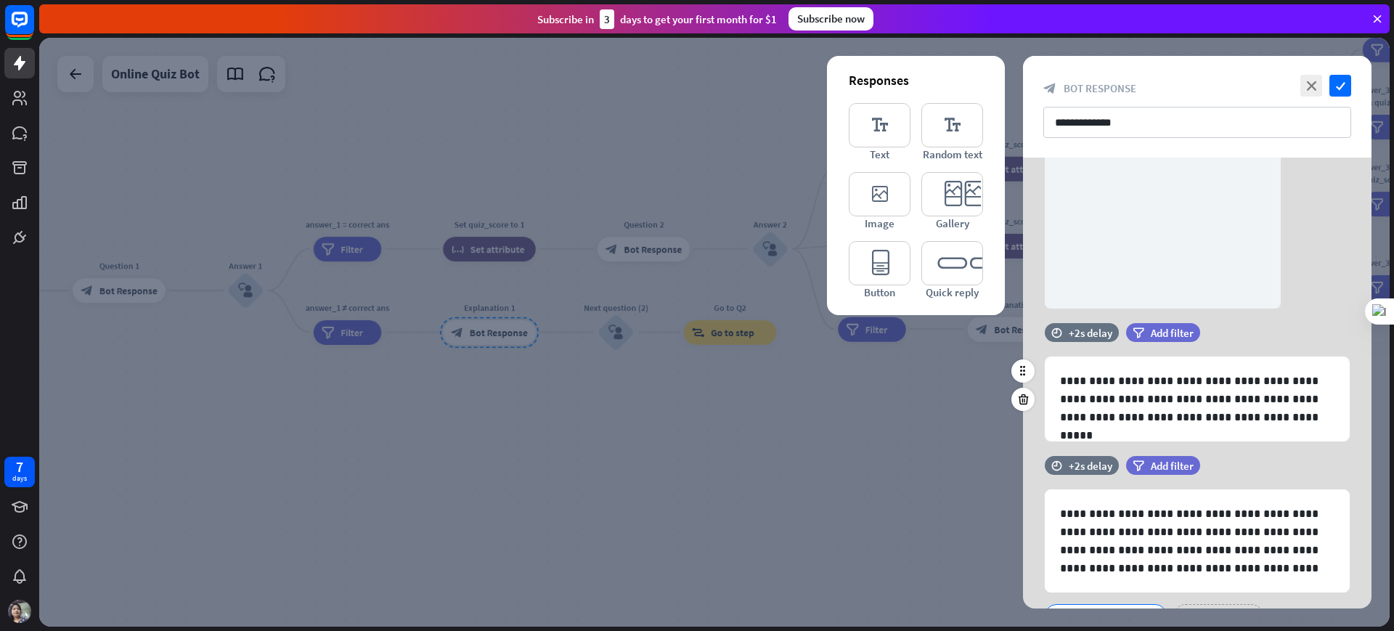
scroll to position [168, 0]
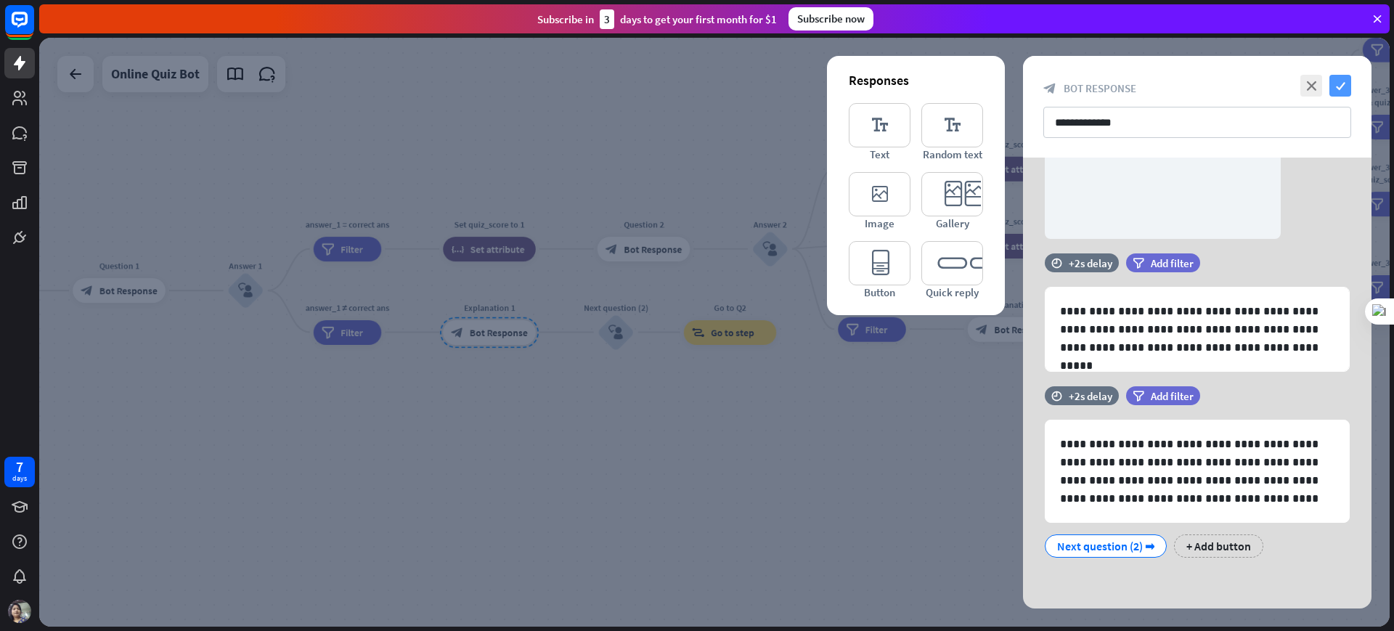
click at [1114, 89] on icon "check" at bounding box center [1340, 86] width 22 height 22
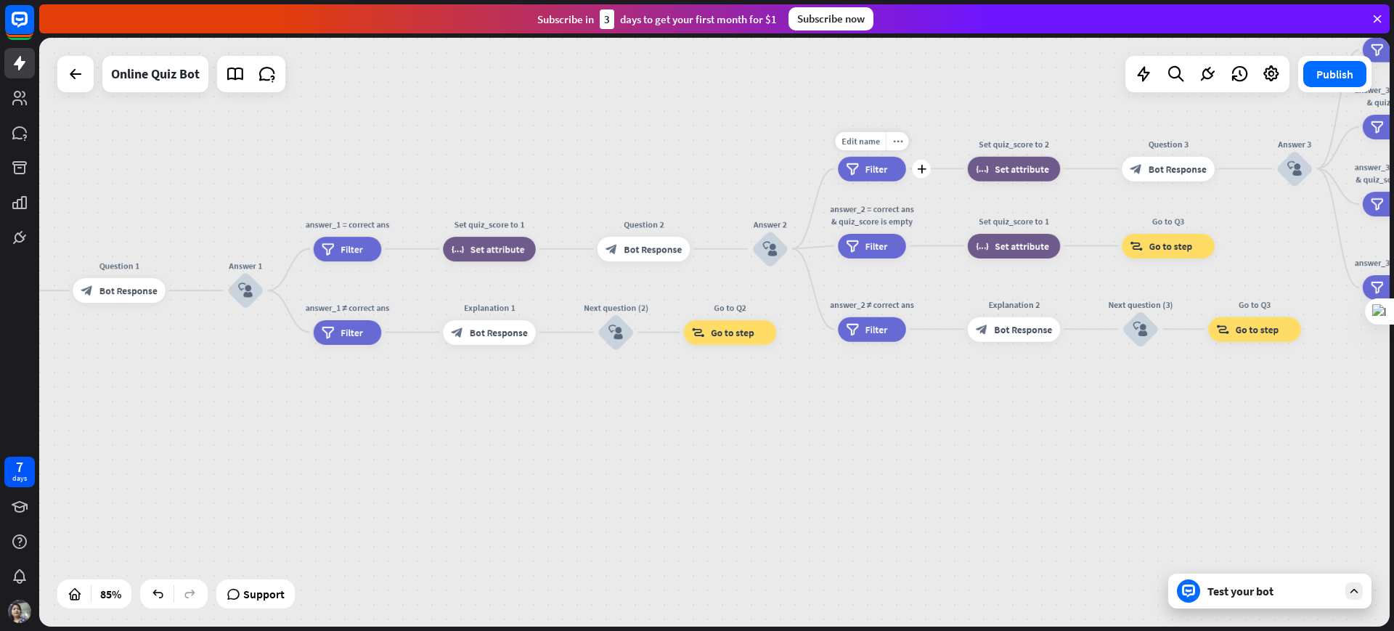
click at [885, 166] on span "Filter" at bounding box center [876, 169] width 23 height 12
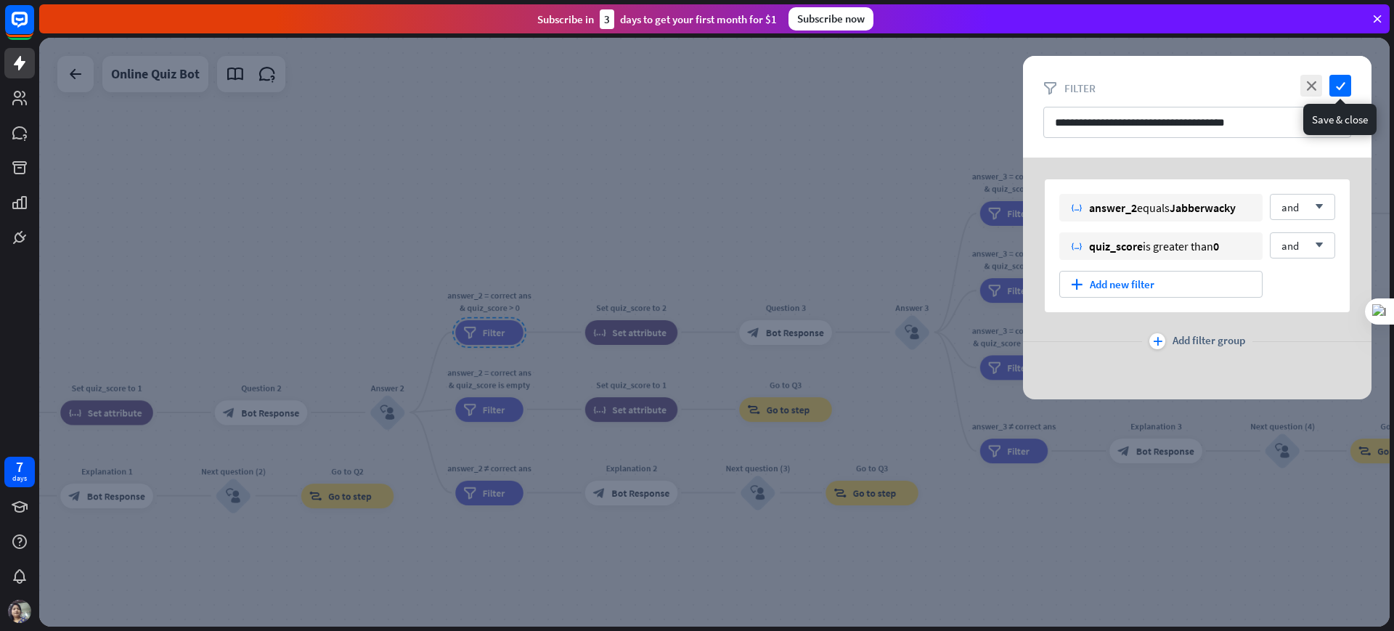
drag, startPoint x: 1342, startPoint y: 83, endPoint x: 1335, endPoint y: 99, distance: 18.2
click at [1114, 83] on icon "check" at bounding box center [1340, 86] width 22 height 22
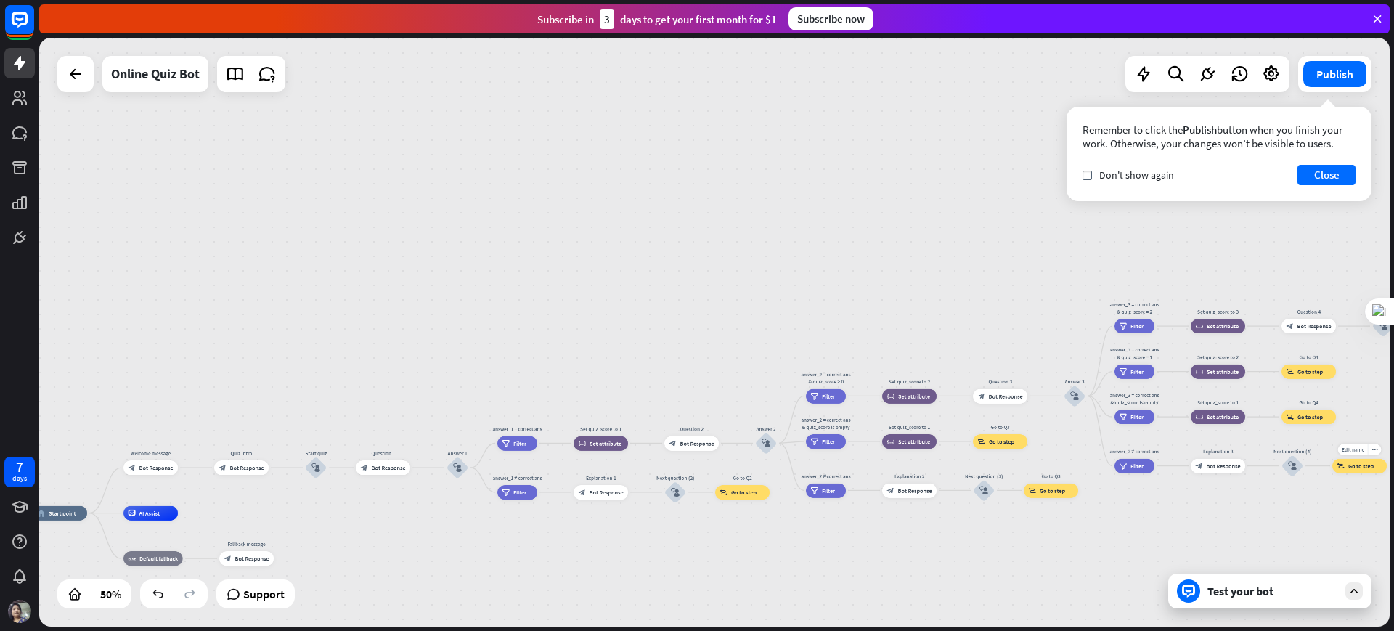
click at [1114, 473] on div "Edit name more_horiz block_goto Go to step" at bounding box center [1359, 466] width 54 height 15
click at [1114, 67] on icon at bounding box center [1207, 74] width 19 height 19
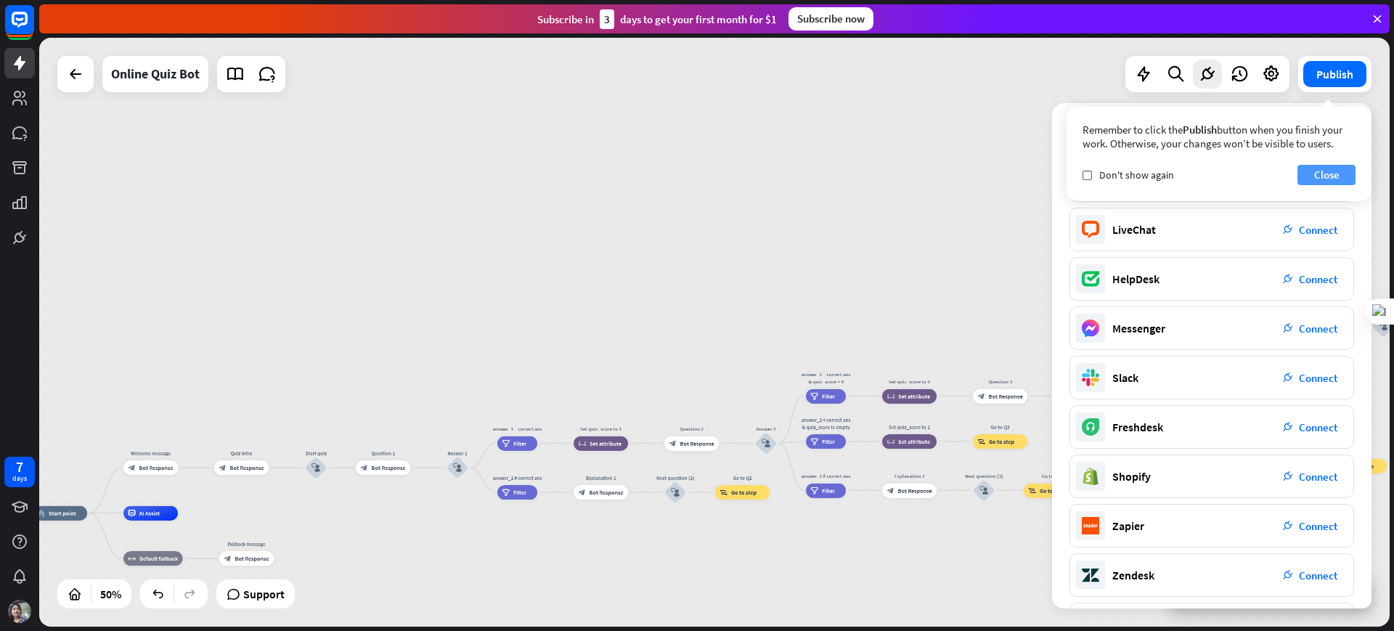
click at [1114, 171] on button "Close" at bounding box center [1326, 175] width 58 height 20
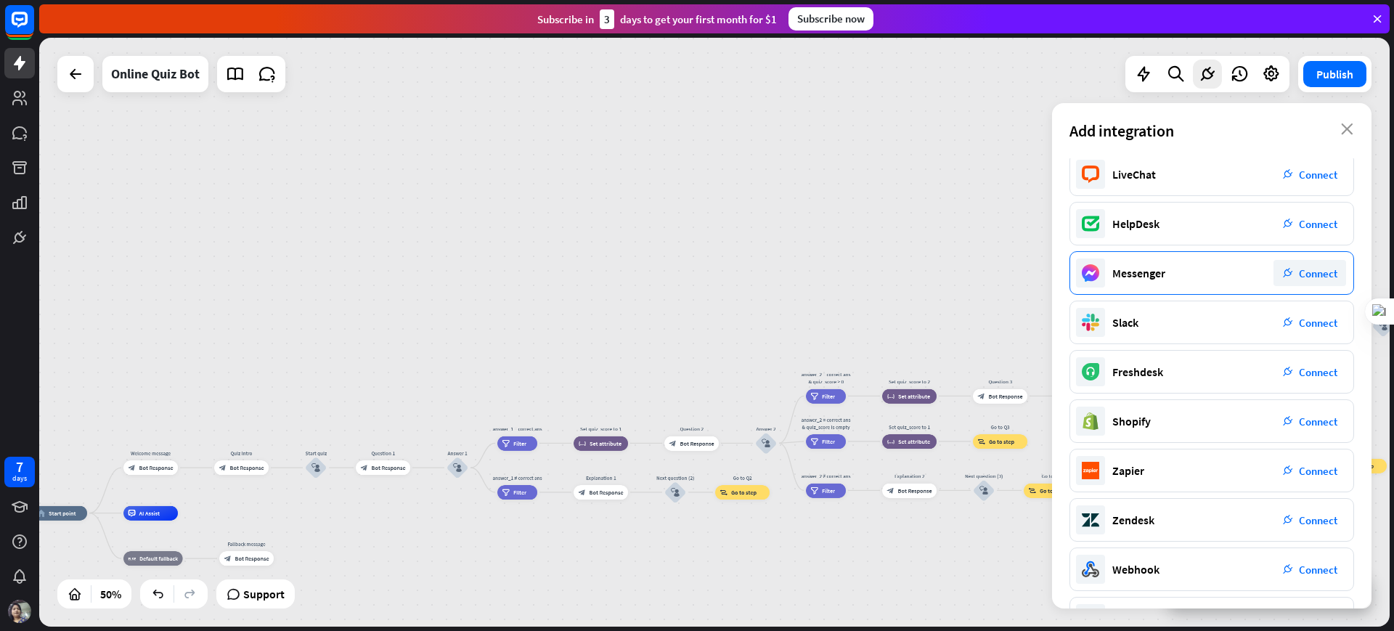
scroll to position [105, 0]
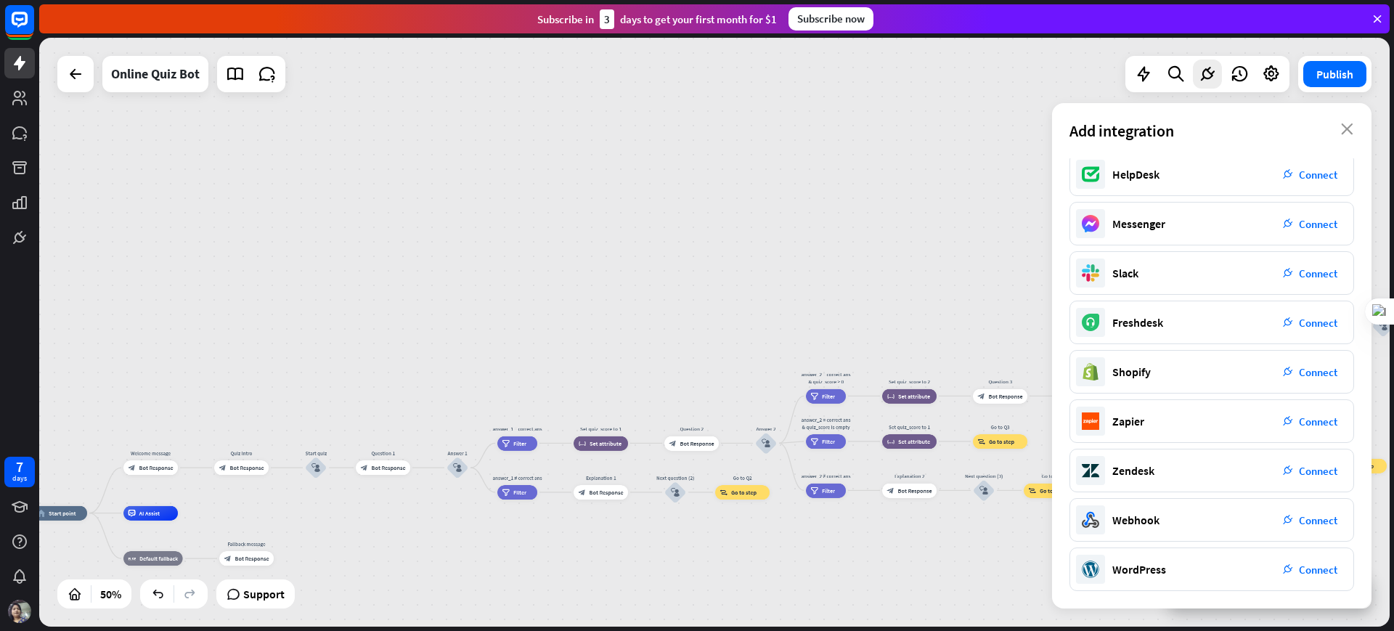
click at [222, 307] on div "home_2 Start point Welcome message block_bot_response Bot Response Quiz Intro b…" at bounding box center [714, 332] width 1350 height 589
click at [1114, 70] on div at bounding box center [1271, 74] width 29 height 29
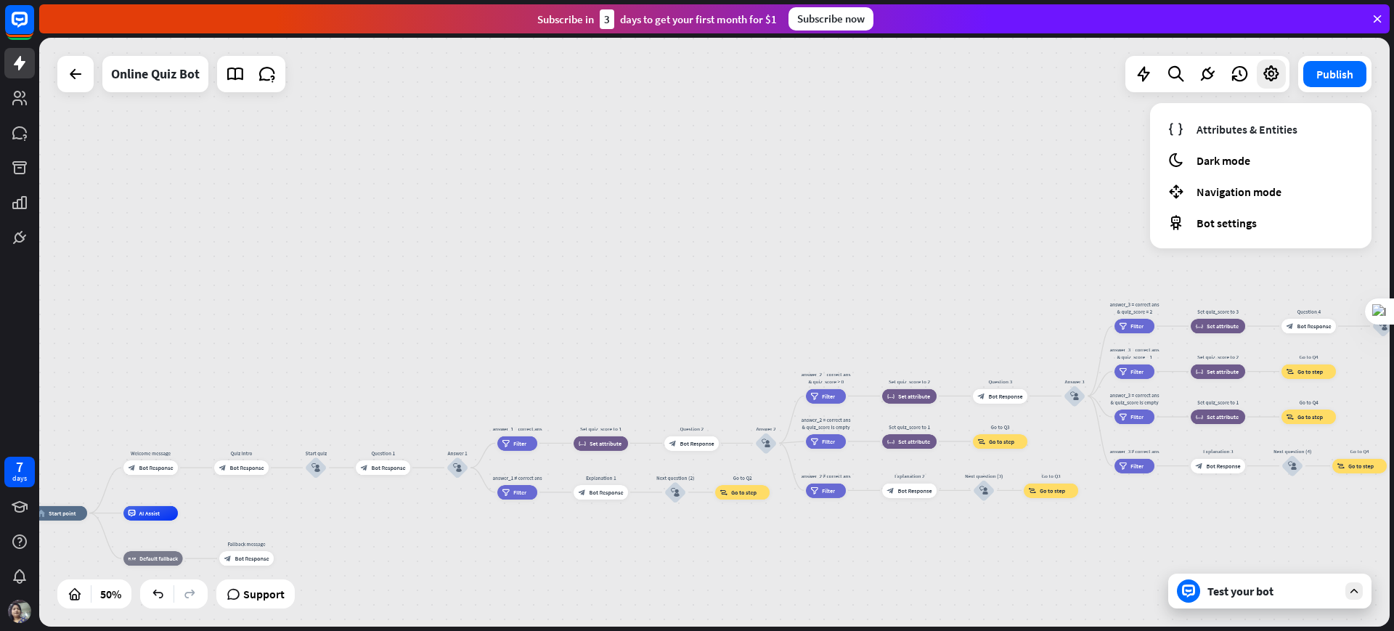
click at [938, 134] on div "home_2 Start point Welcome message block_bot_response Bot Response Quiz Intro b…" at bounding box center [714, 332] width 1350 height 589
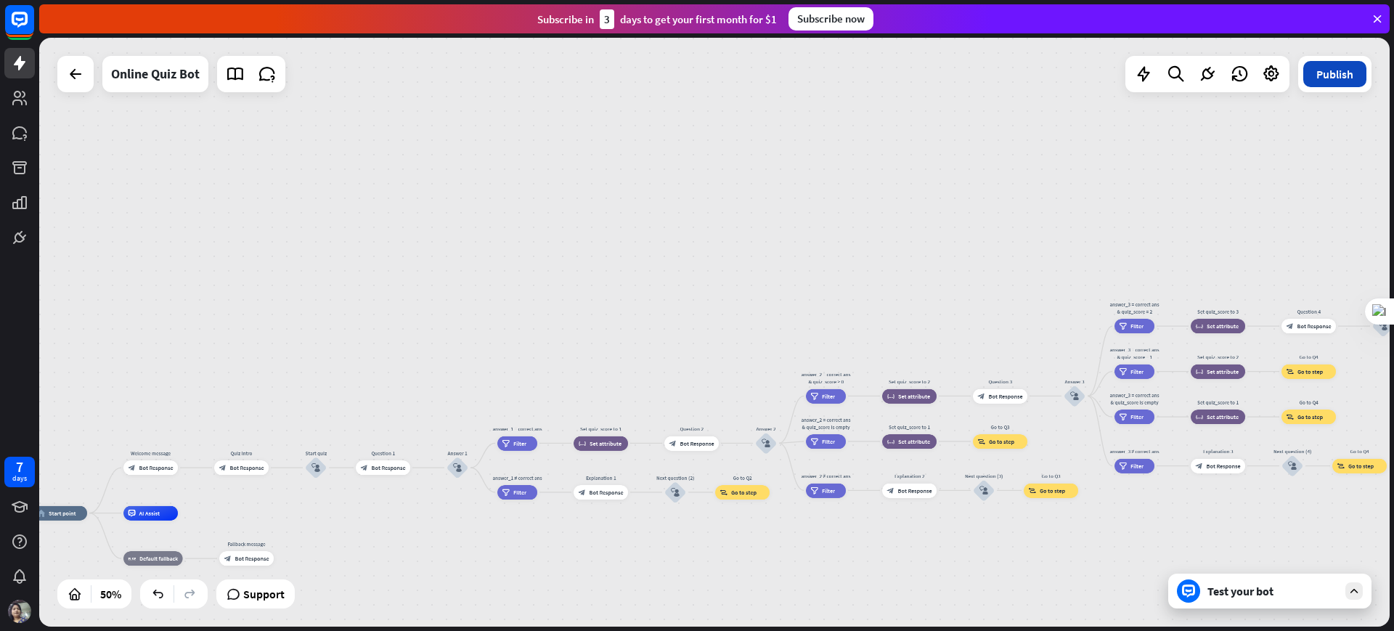
click at [1114, 68] on button "Publish" at bounding box center [1334, 74] width 63 height 26
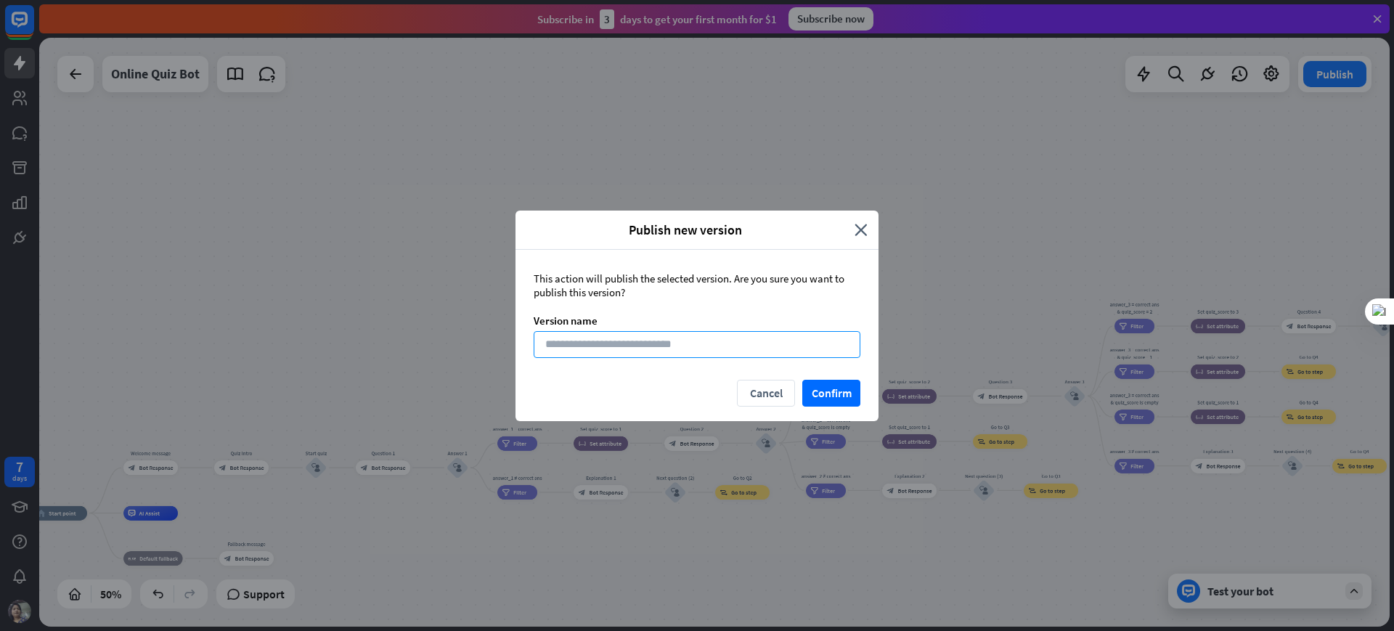
click at [637, 350] on input at bounding box center [697, 344] width 327 height 27
type input "******"
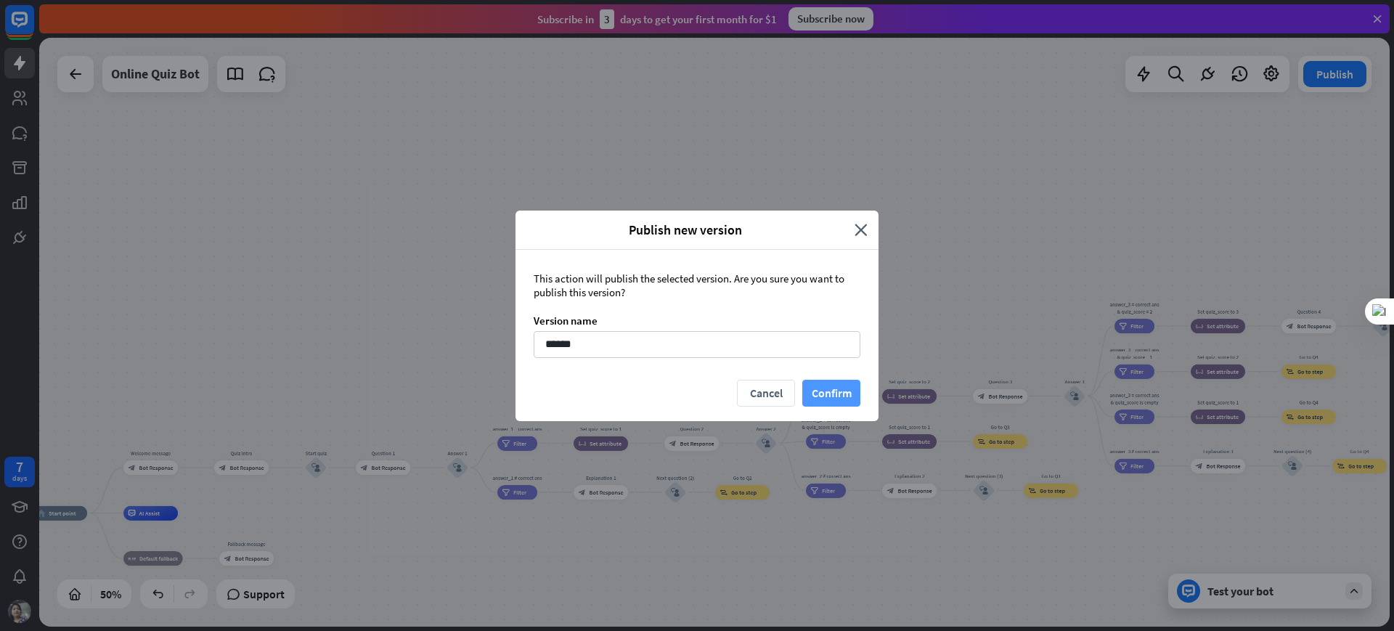
click at [834, 382] on button "Confirm" at bounding box center [831, 393] width 58 height 27
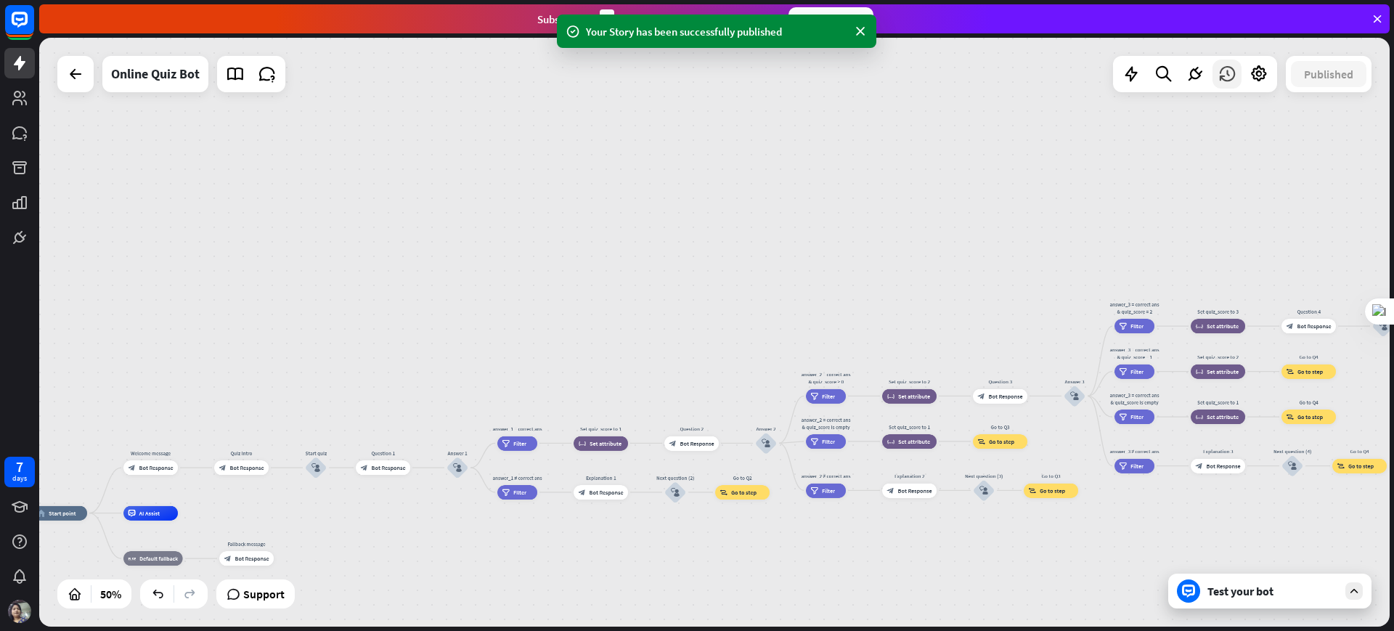
click at [1114, 78] on icon at bounding box center [1226, 74] width 19 height 19
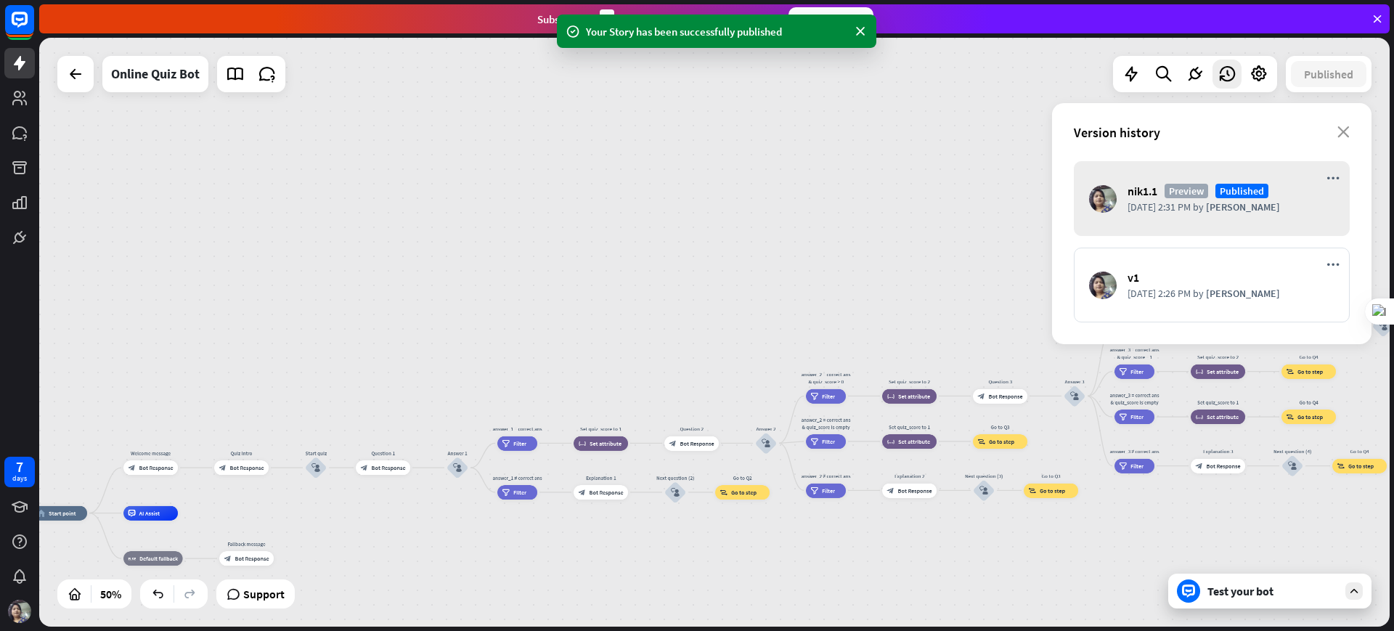
click at [984, 140] on div "home_2 Start point Welcome message block_bot_response Bot Response Quiz Intro b…" at bounding box center [714, 332] width 1350 height 589
click at [1114, 200] on span "[DATE] 2:31 PM" at bounding box center [1158, 206] width 63 height 13
click at [1114, 197] on span "nik1.1" at bounding box center [1142, 191] width 30 height 15
click at [1114, 287] on span "[DATE] 2:26 PM" at bounding box center [1158, 293] width 63 height 13
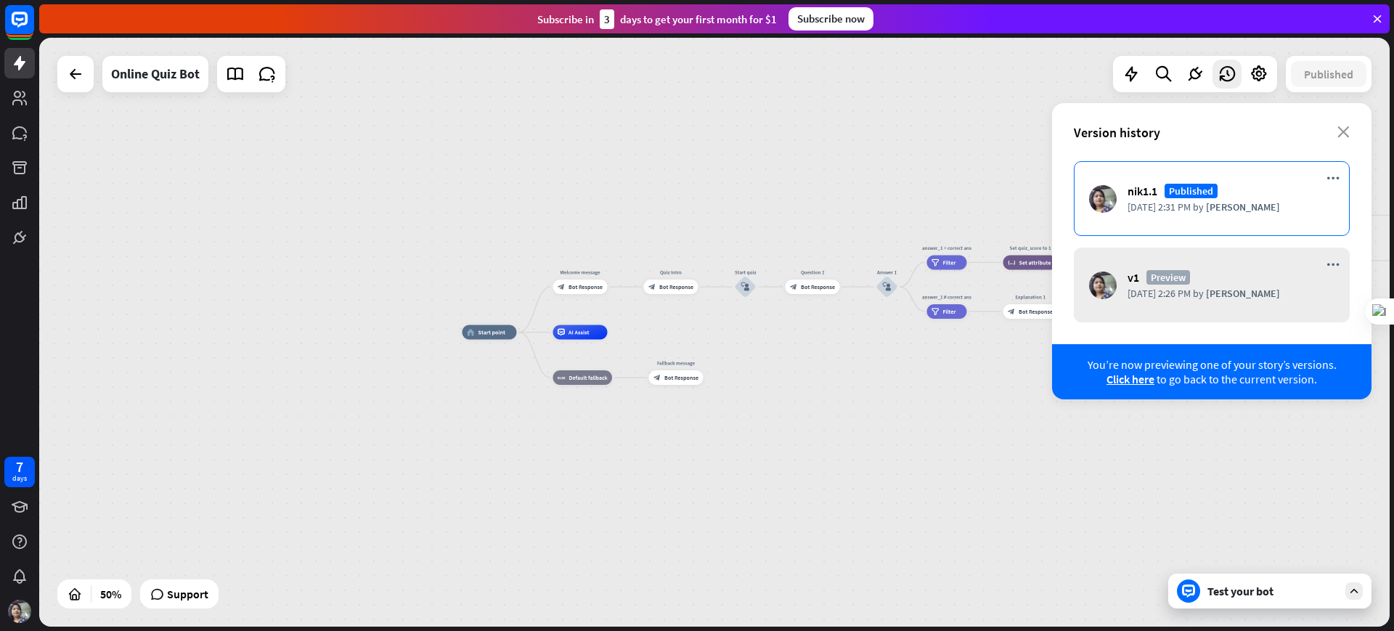
click at [1114, 199] on div "nik1.1 Published [DATE] 2:31 PM by [PERSON_NAME]" at bounding box center [1212, 198] width 276 height 75
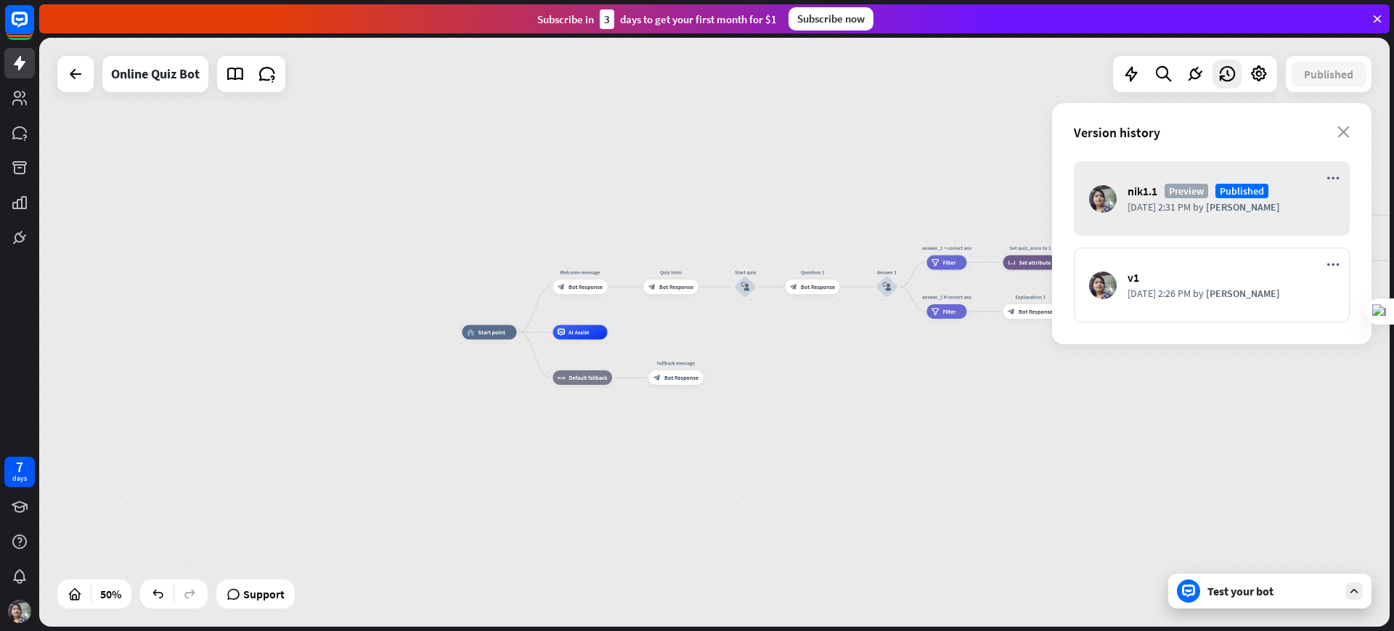
click at [1114, 198] on div "nik1.1 [GEOGRAPHIC_DATA] Published [DATE] 2:31 PM by [PERSON_NAME]" at bounding box center [1212, 198] width 276 height 75
click at [1114, 354] on div "home_2 Start point Welcome message block_bot_response Bot Response Quiz Intro b…" at bounding box center [714, 332] width 1350 height 589
click at [1114, 158] on div "Version history close" at bounding box center [1211, 132] width 319 height 58
click at [1114, 174] on icon "more_horiz" at bounding box center [1332, 178] width 13 height 12
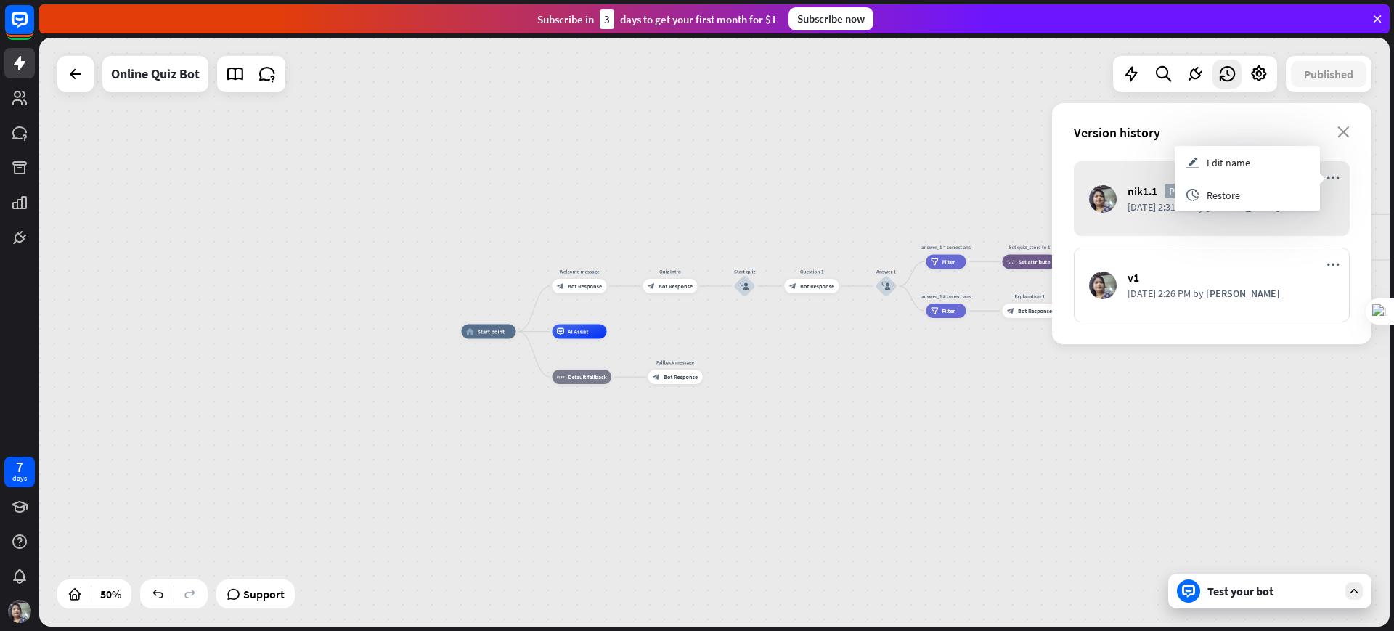
click at [1110, 431] on div "home_2 Start point Welcome message block_bot_response Bot Response Quiz Intro b…" at bounding box center [799, 479] width 675 height 295
click at [1114, 221] on div "nik1.1 [GEOGRAPHIC_DATA] Published [DATE] 2:31 PM by [PERSON_NAME]" at bounding box center [1212, 198] width 276 height 75
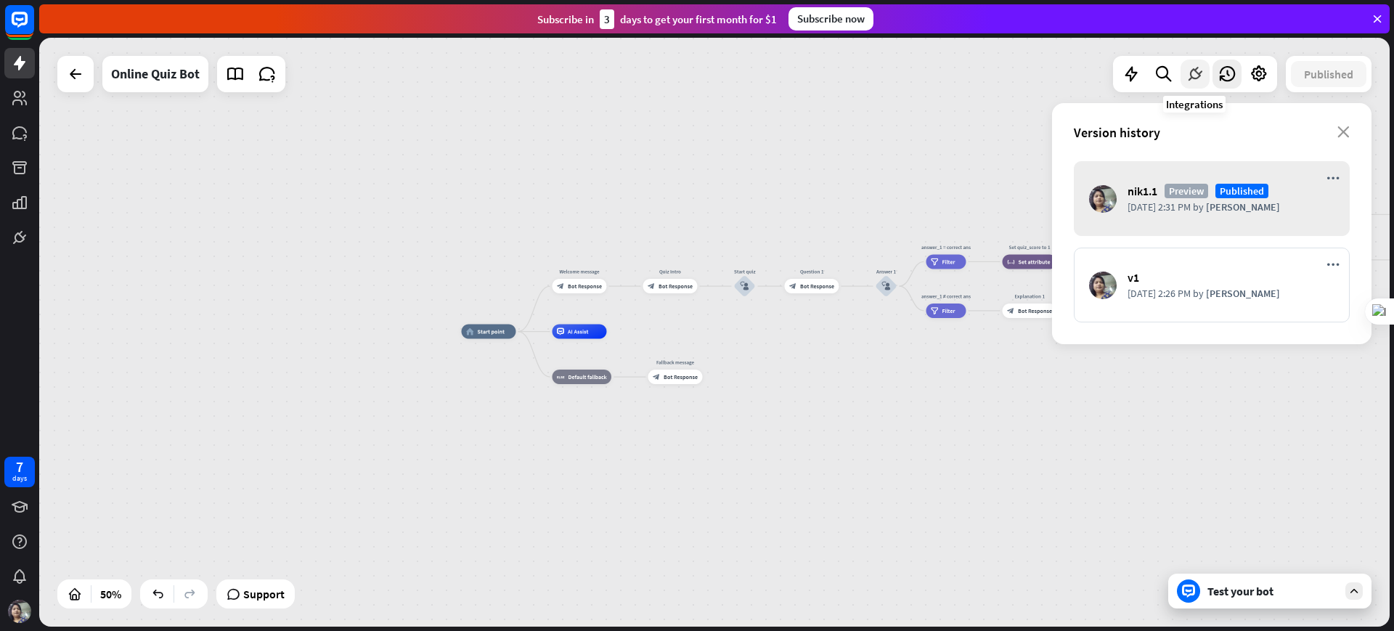
click at [1114, 83] on div at bounding box center [1194, 74] width 29 height 29
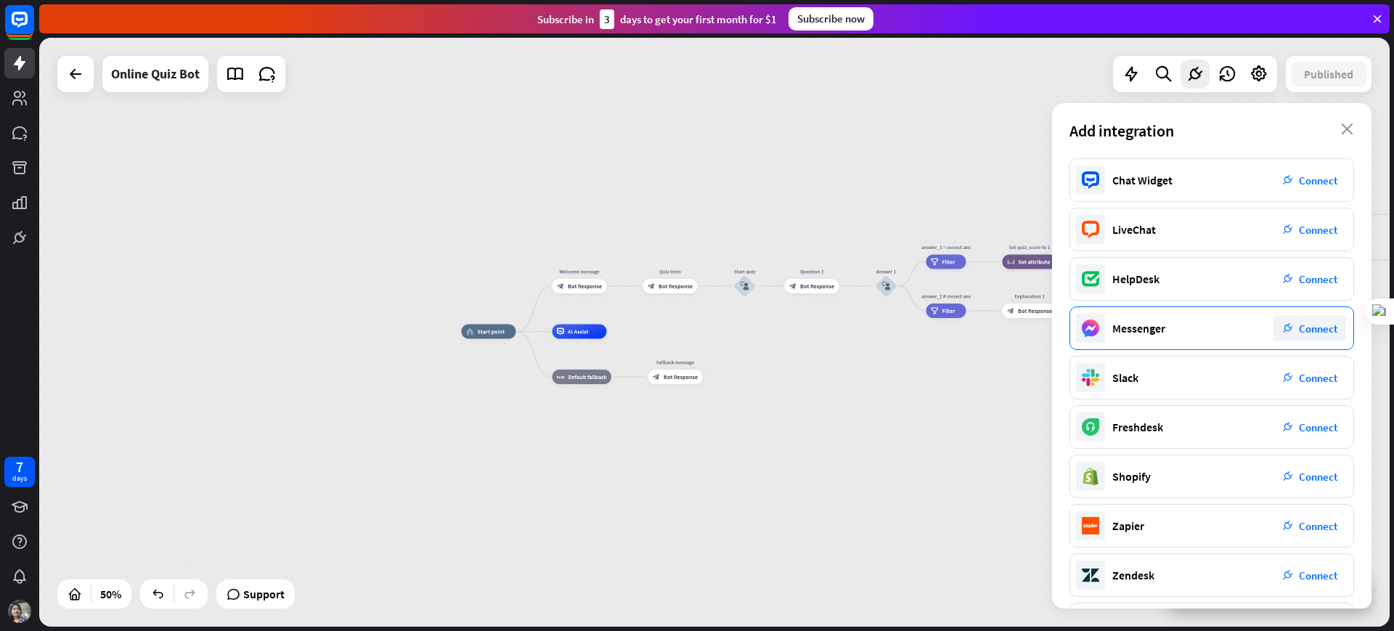
click at [1114, 332] on div "Messenger" at bounding box center [1138, 328] width 53 height 15
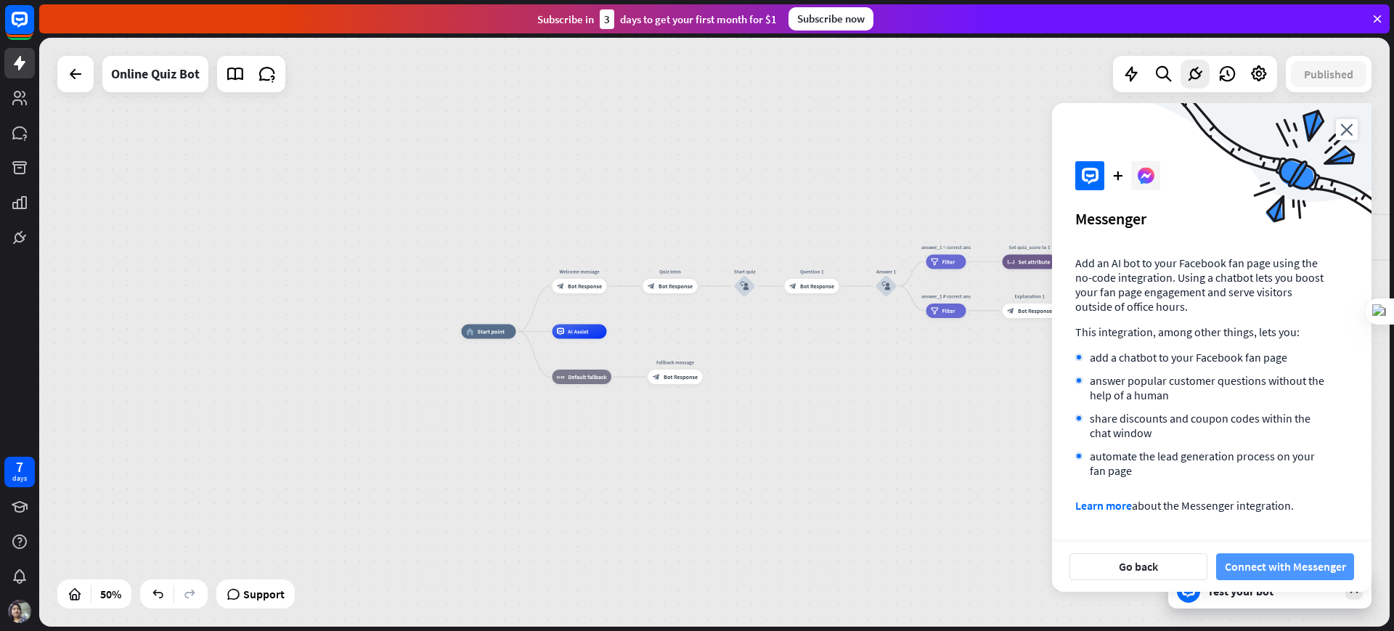
click at [1114, 504] on button "Connect with Messenger" at bounding box center [1285, 566] width 138 height 27
click at [1114, 76] on icon at bounding box center [1195, 74] width 19 height 19
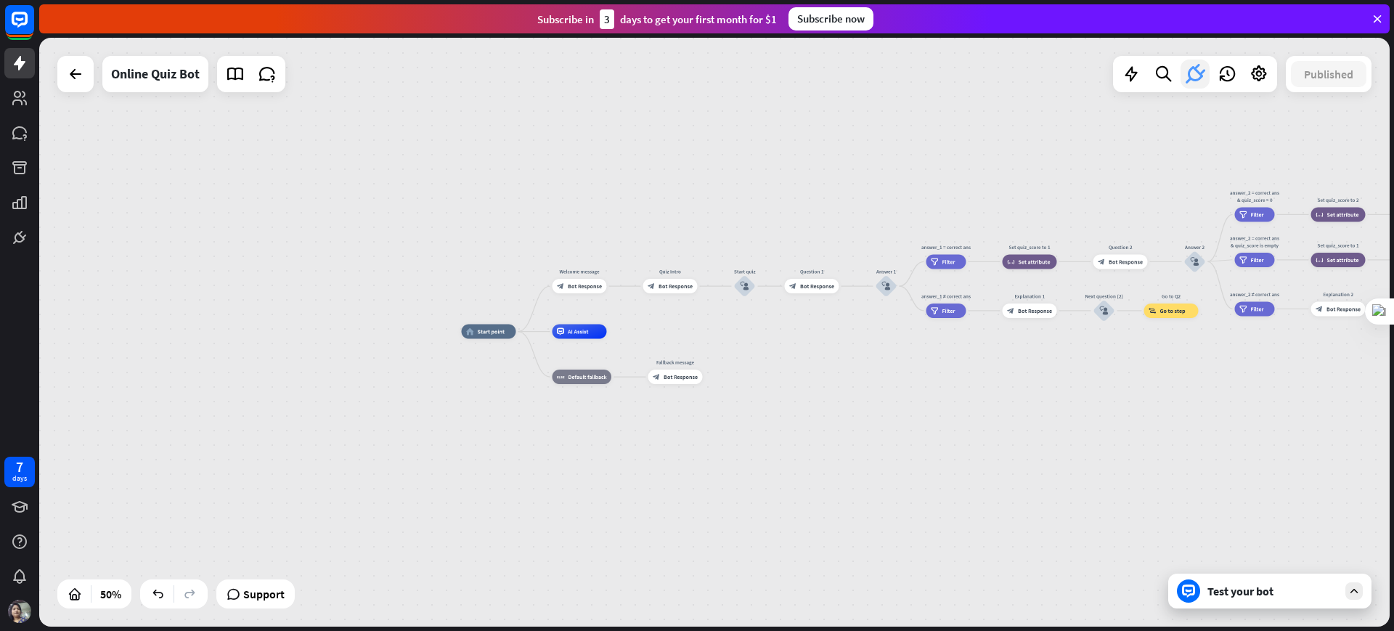
click at [1114, 76] on icon at bounding box center [1195, 74] width 26 height 26
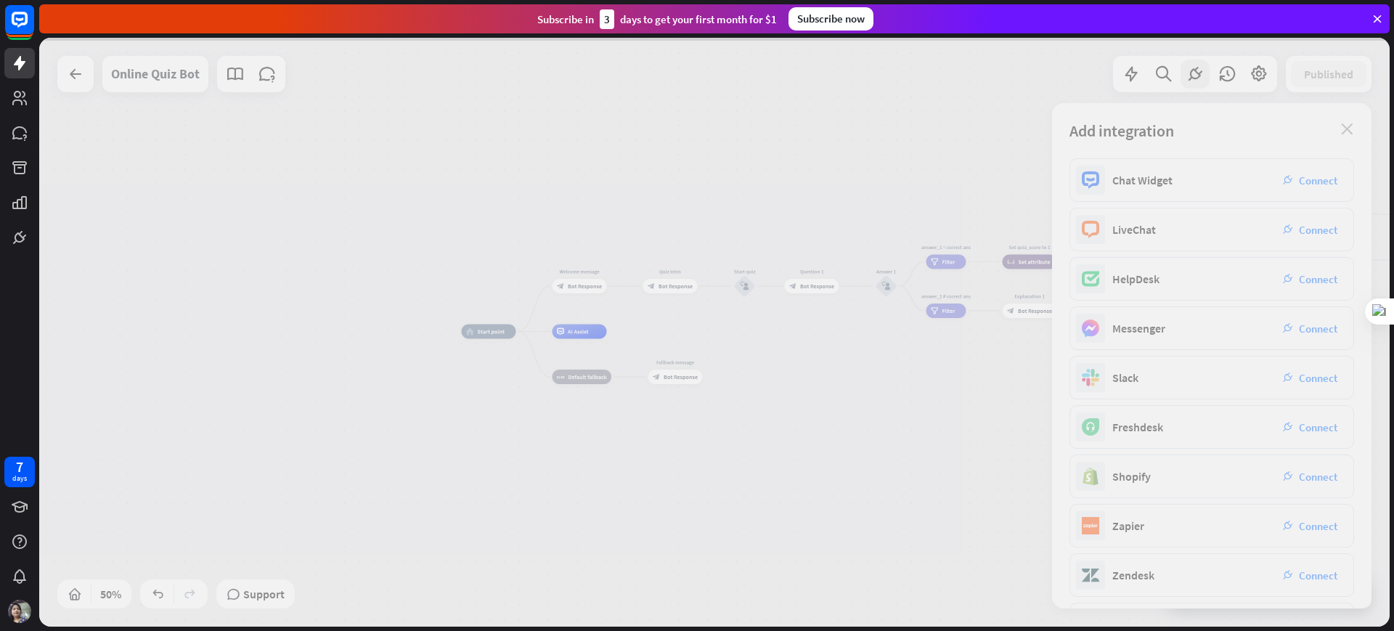
click at [1114, 76] on div at bounding box center [714, 332] width 1350 height 589
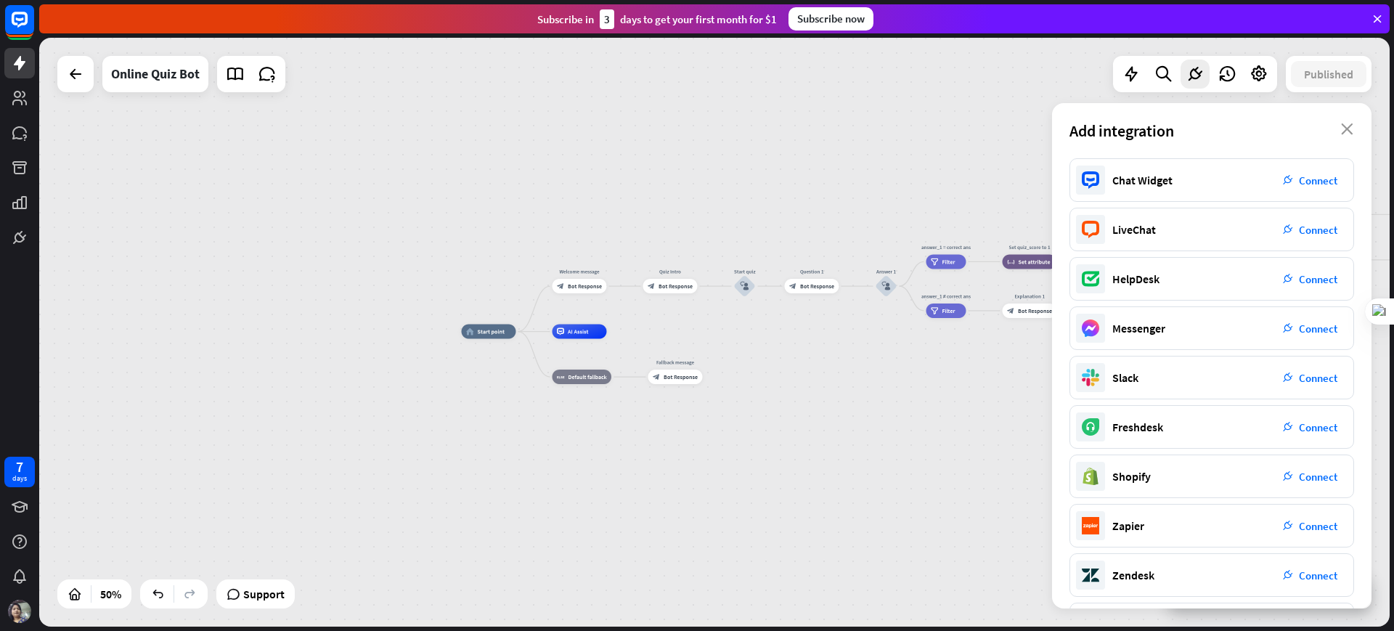
click at [1114, 76] on icon at bounding box center [1195, 74] width 19 height 19
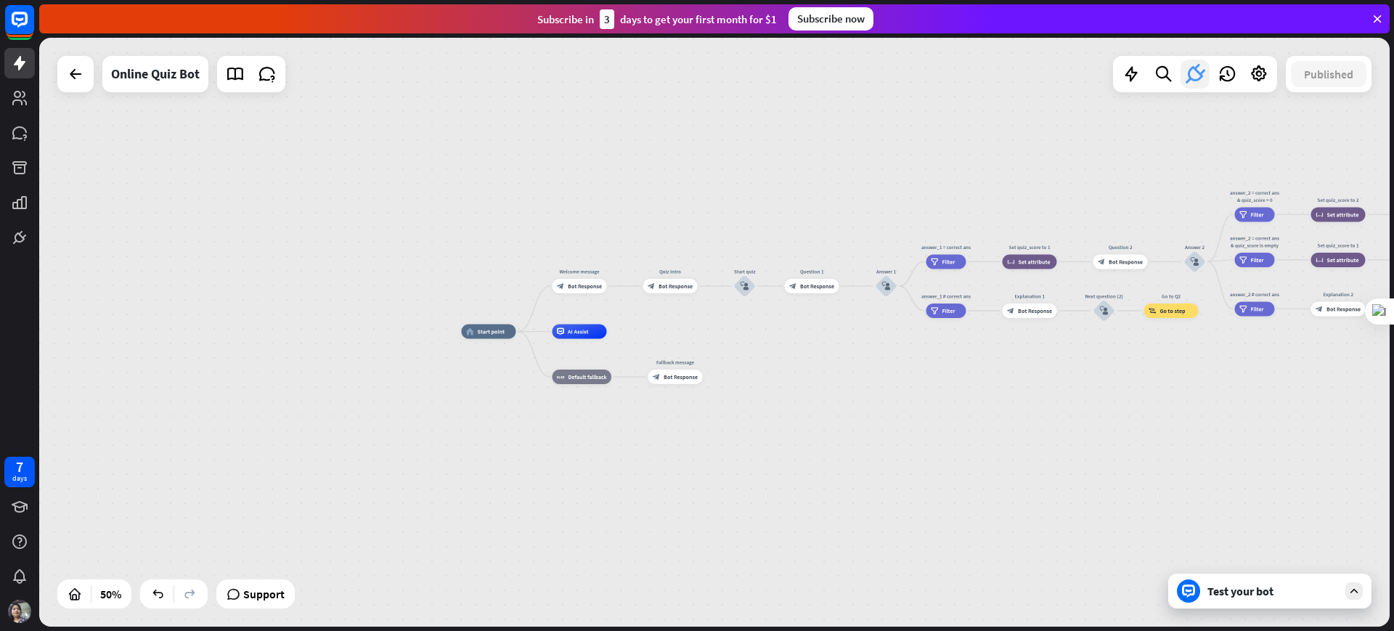
click at [1114, 77] on icon at bounding box center [1195, 74] width 26 height 26
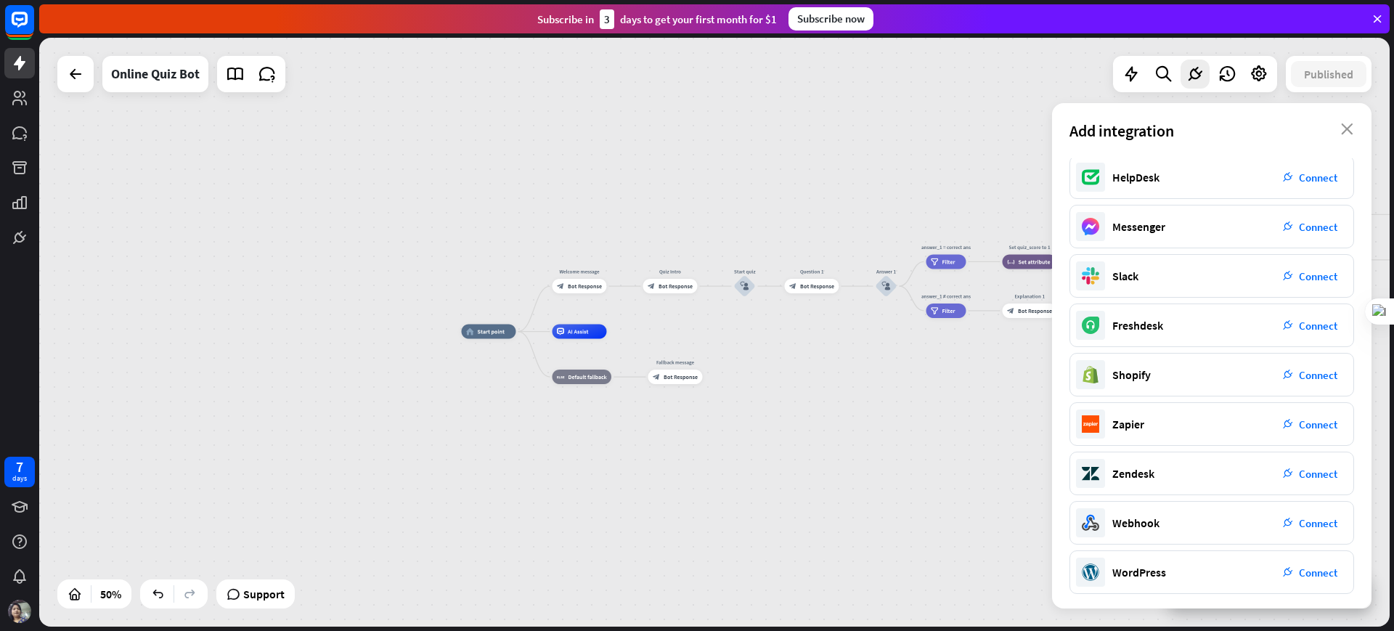
scroll to position [105, 0]
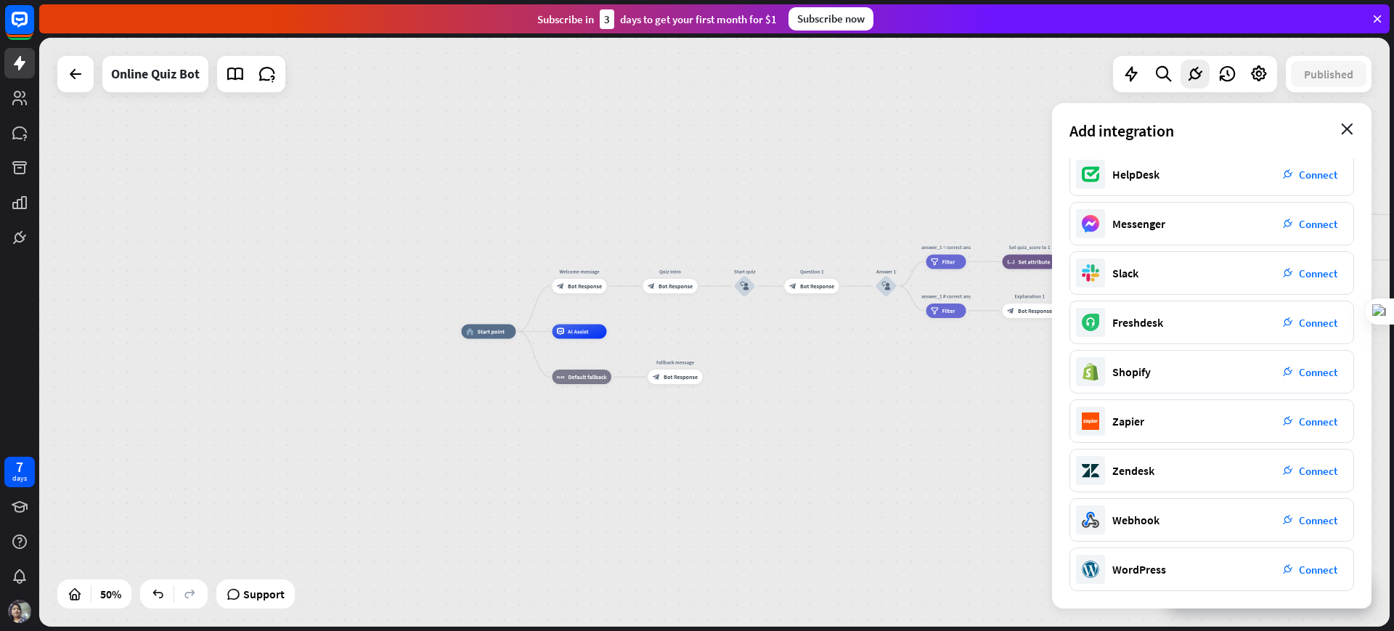
click at [1114, 129] on icon "close" at bounding box center [1347, 129] width 12 height 12
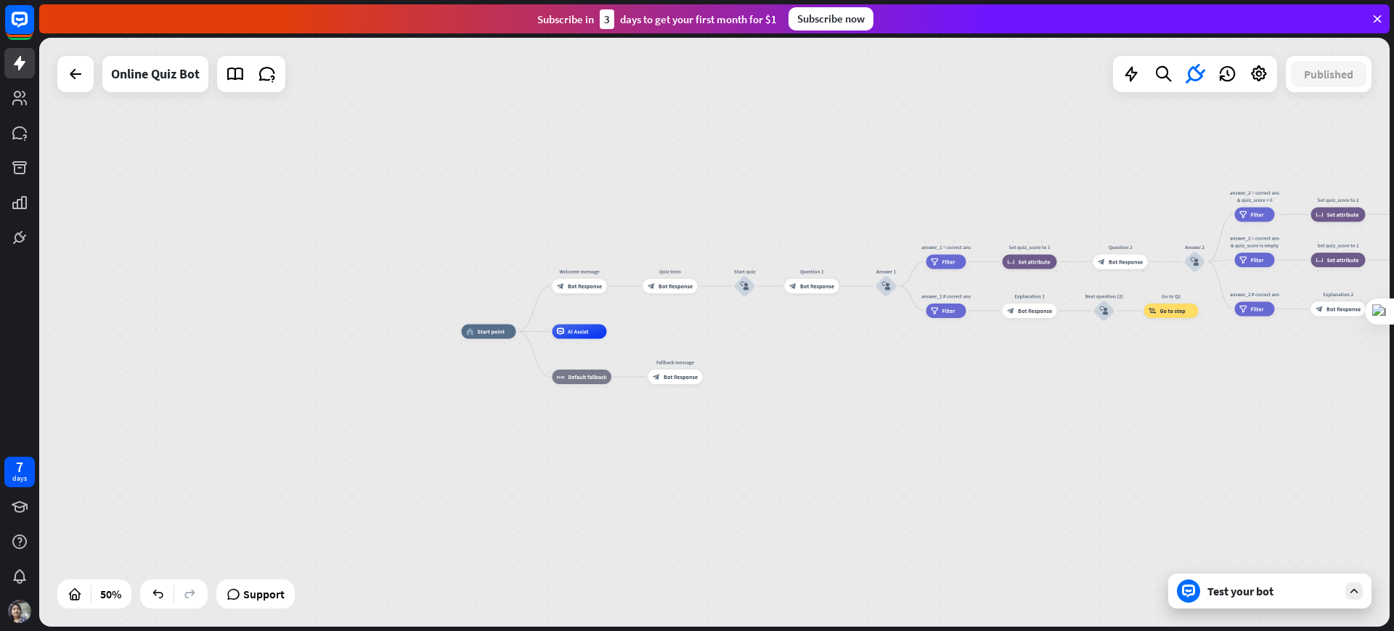
click at [1114, 19] on icon at bounding box center [1377, 18] width 13 height 13
